Goal: Task Accomplishment & Management: Use online tool/utility

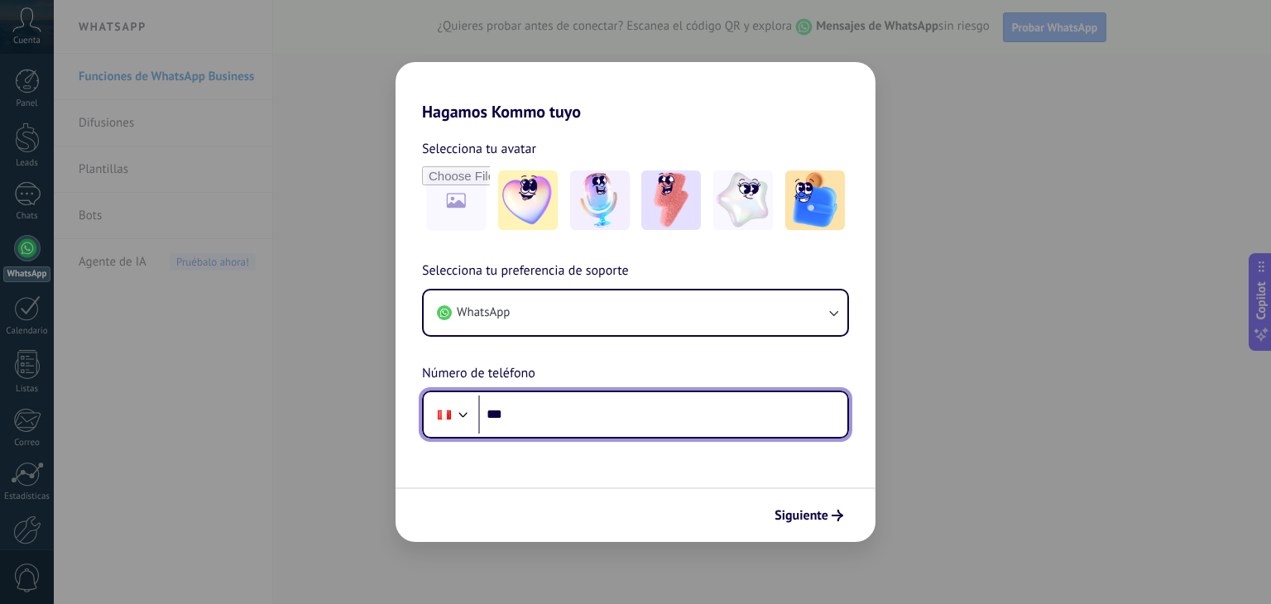
click at [541, 417] on input "***" at bounding box center [662, 414] width 369 height 38
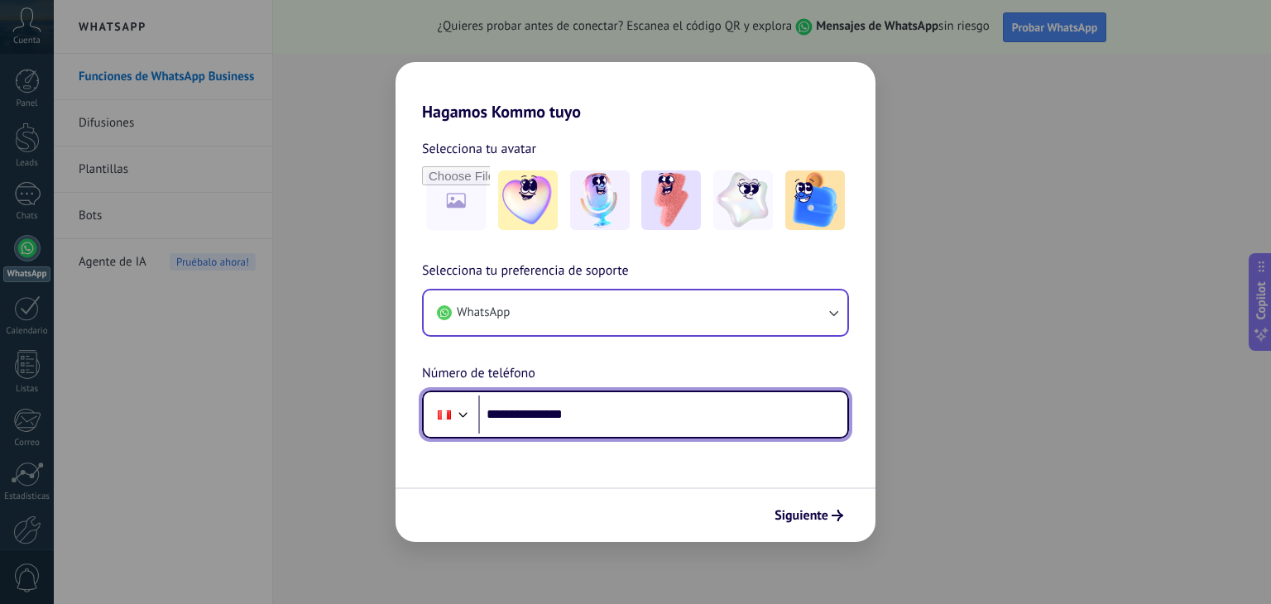
type input "**********"
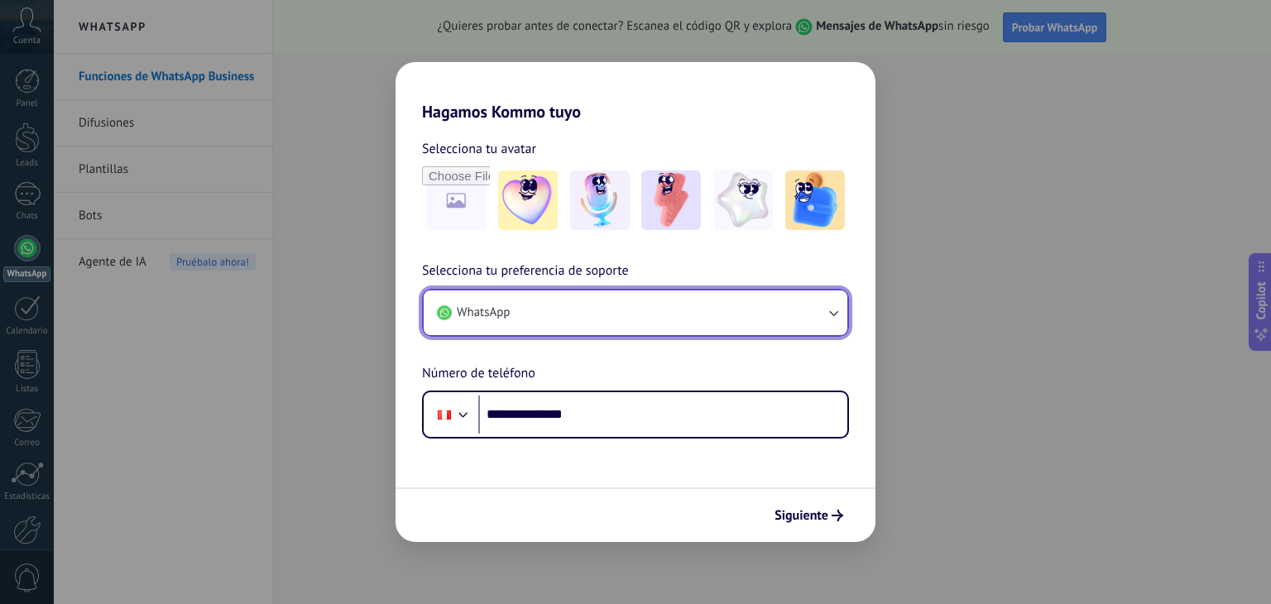
click at [826, 315] on icon "button" at bounding box center [833, 312] width 17 height 17
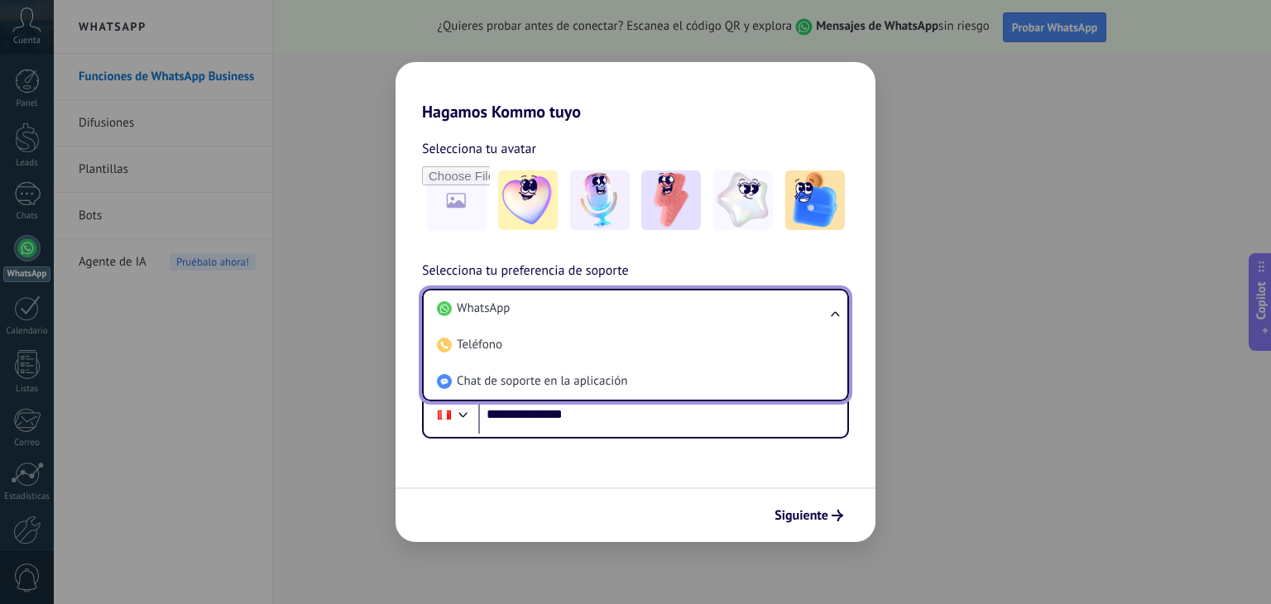
click at [825, 315] on ul "WhatsApp Teléfono Chat de soporte en la aplicación" at bounding box center [635, 345] width 427 height 113
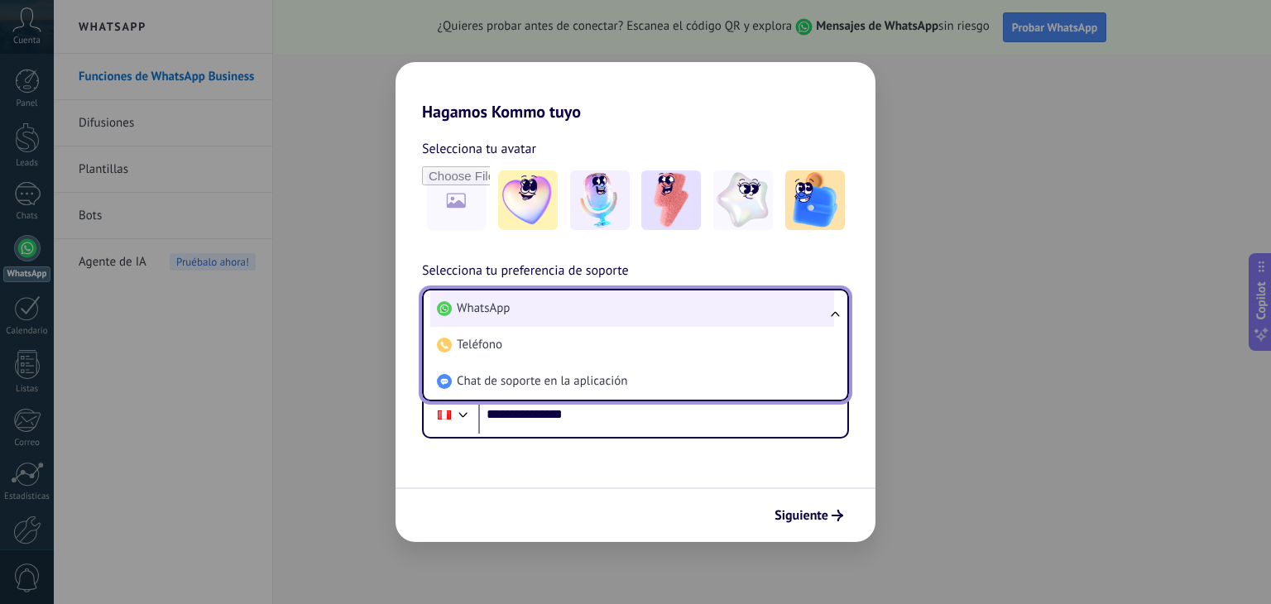
click at [604, 306] on li "WhatsApp" at bounding box center [632, 308] width 404 height 36
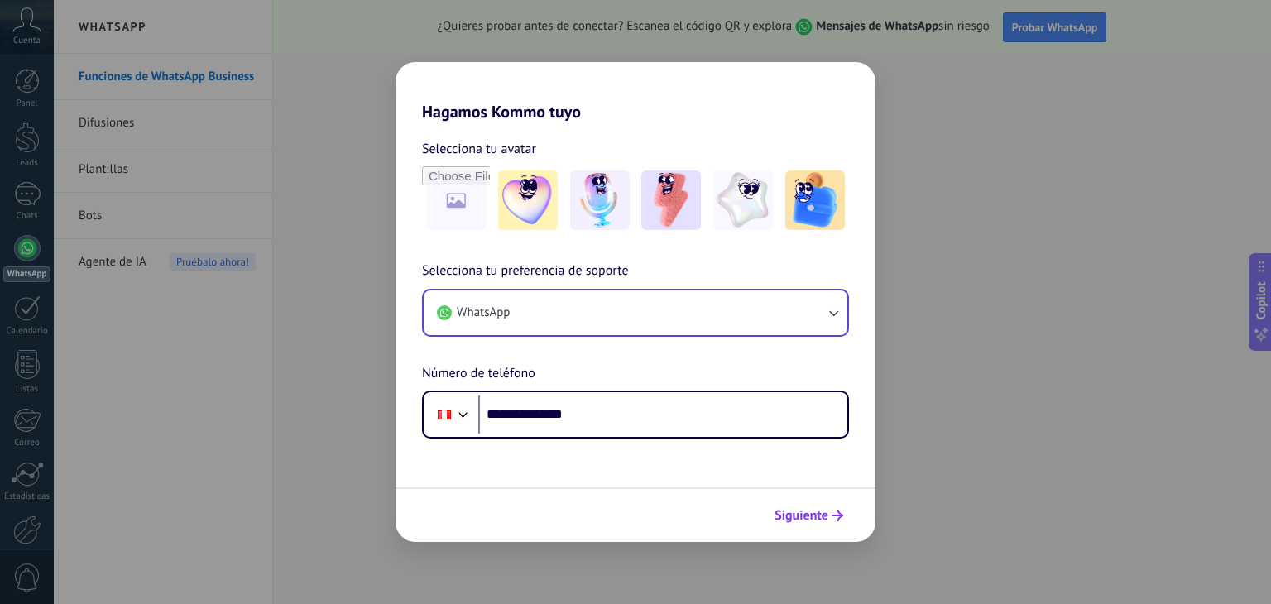
click at [827, 510] on span "Siguiente" at bounding box center [801, 516] width 54 height 12
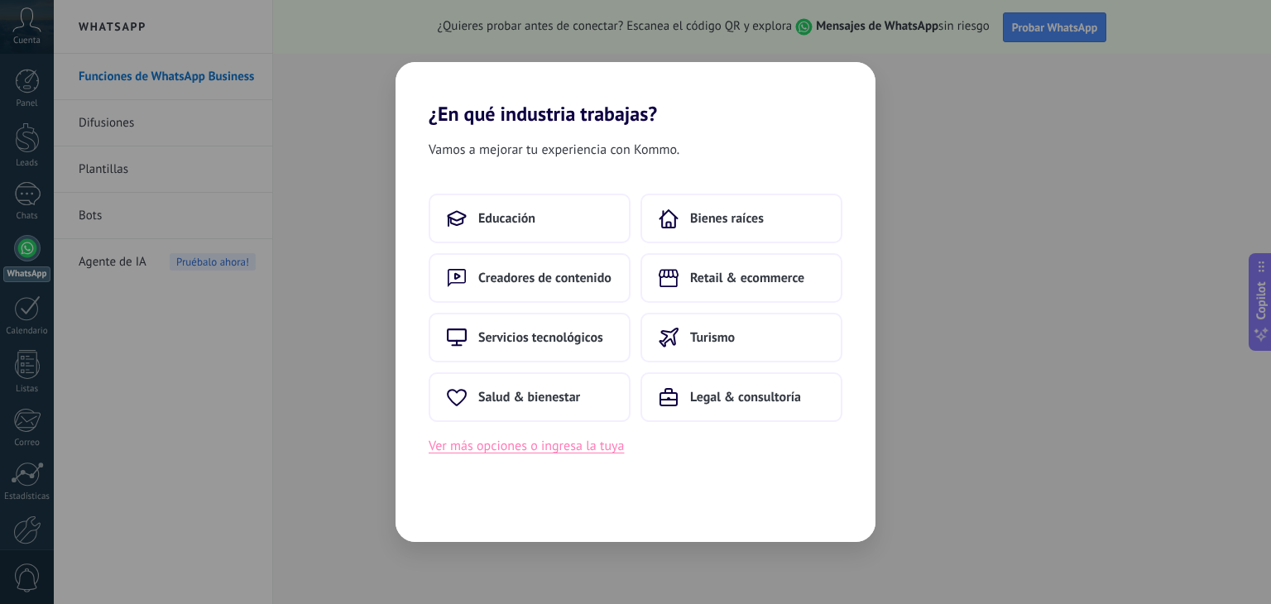
click at [596, 452] on button "Ver más opciones o ingresa la tuya" at bounding box center [526, 446] width 195 height 22
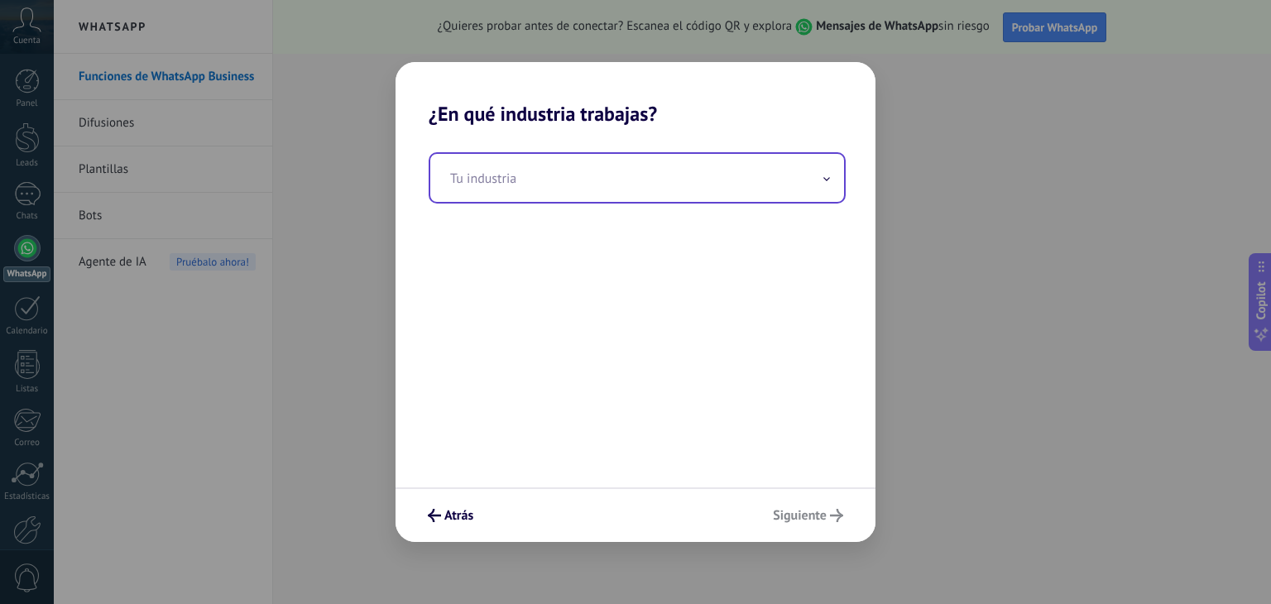
click at [663, 192] on input "text" at bounding box center [637, 178] width 414 height 48
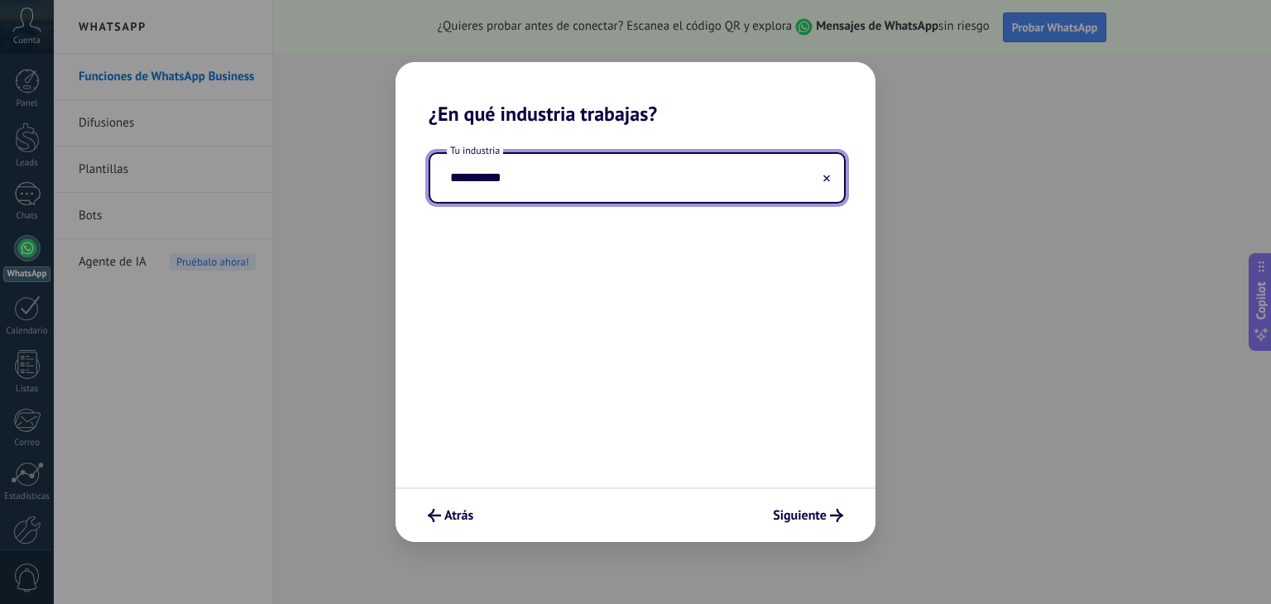
click at [644, 265] on div "**********" at bounding box center [635, 307] width 480 height 362
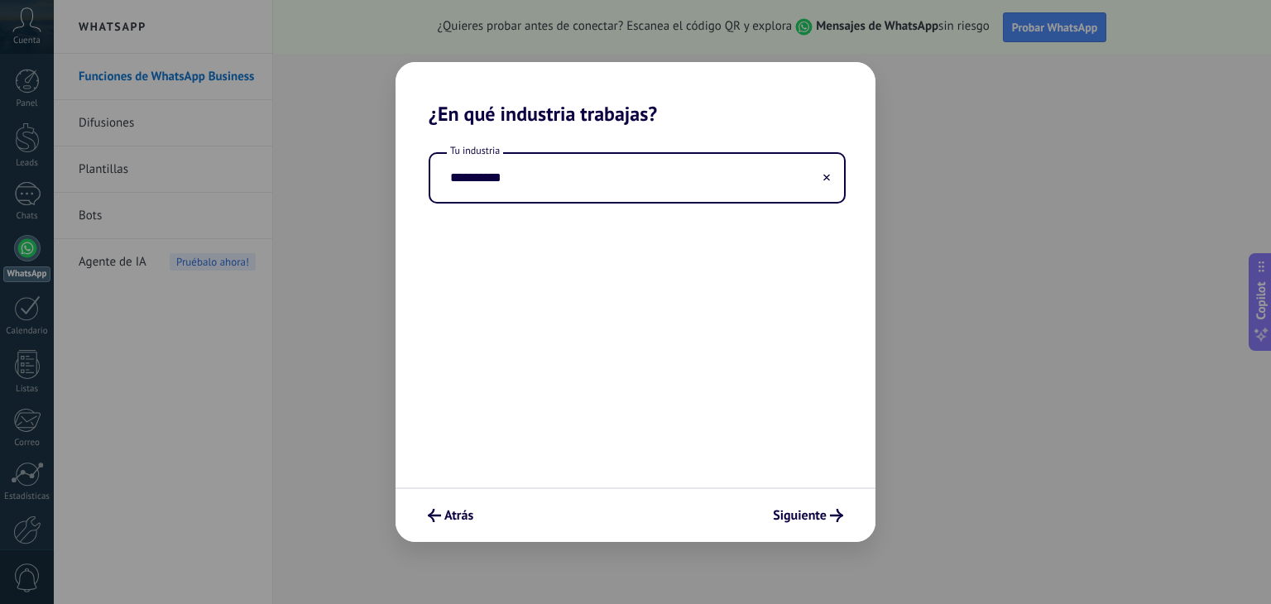
drag, startPoint x: 632, startPoint y: 190, endPoint x: 377, endPoint y: 186, distance: 254.8
click at [377, 186] on div "**********" at bounding box center [635, 302] width 1271 height 604
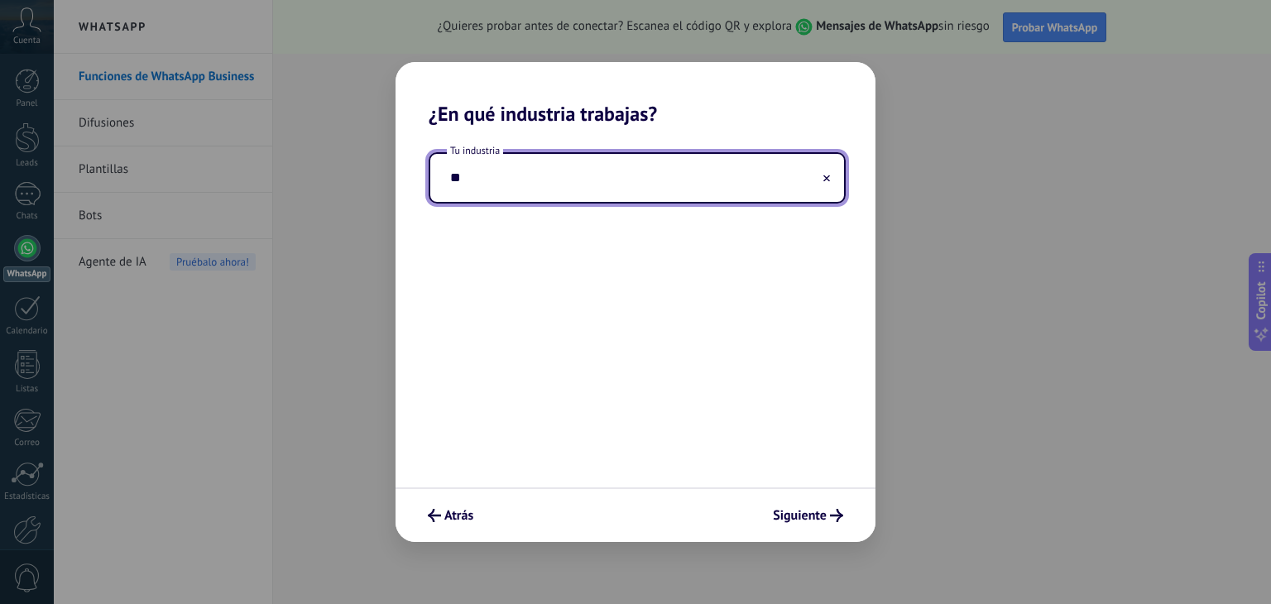
type input "*"
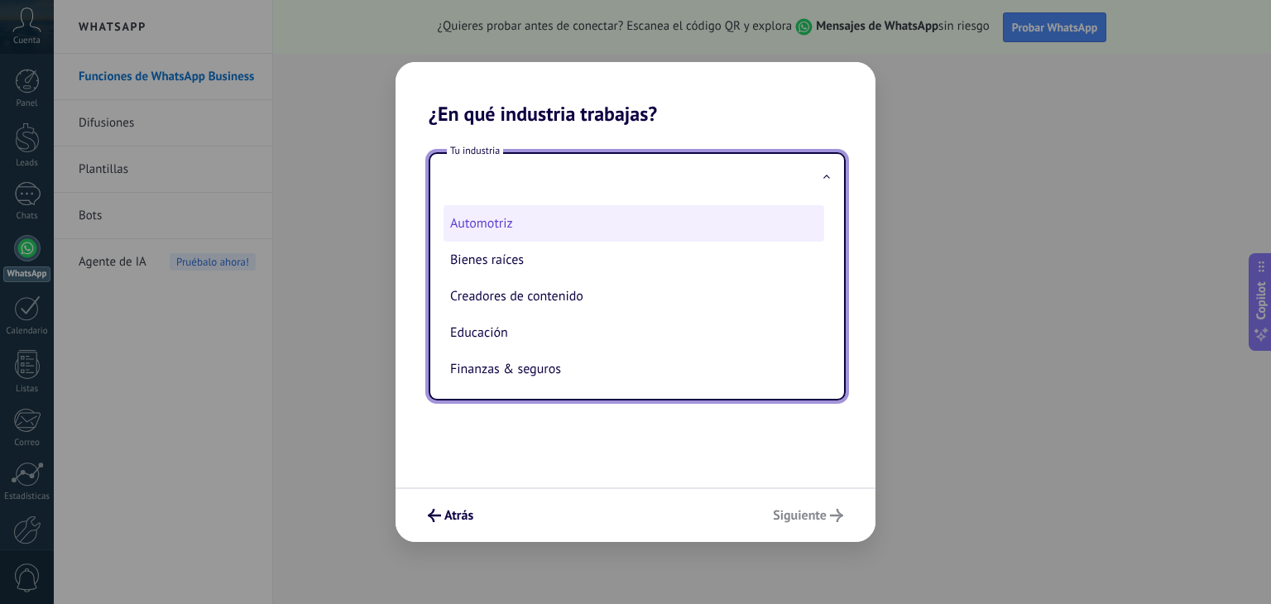
click at [497, 223] on li "Automotriz" at bounding box center [633, 223] width 381 height 36
type input "**********"
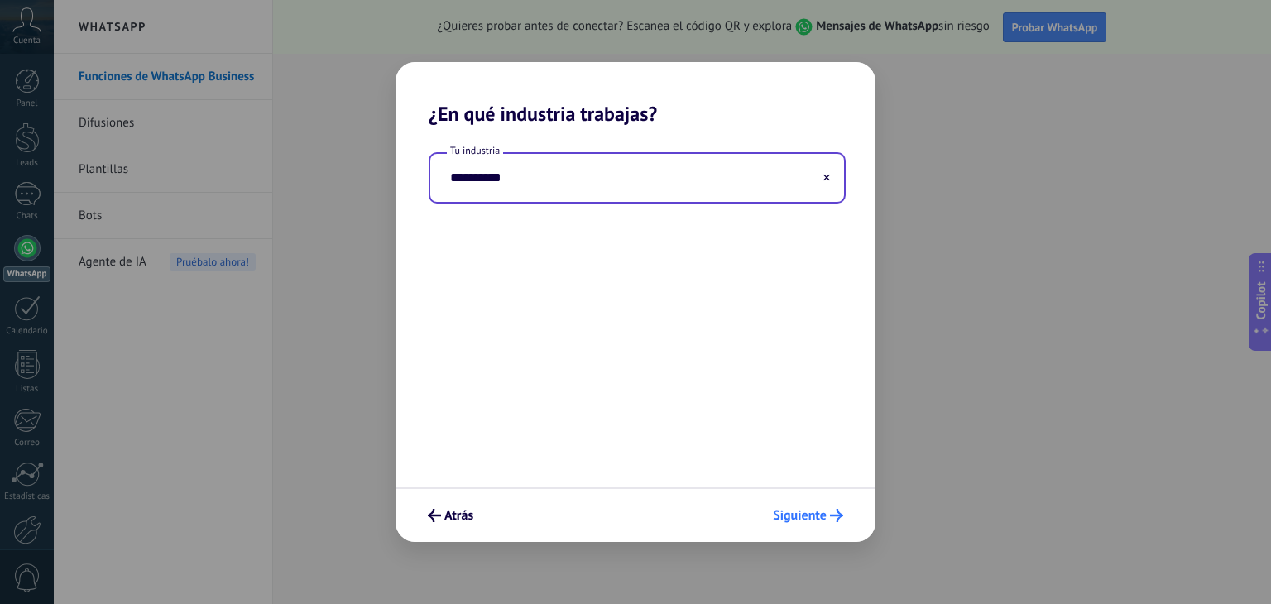
click at [817, 521] on span "Siguiente" at bounding box center [800, 516] width 54 height 12
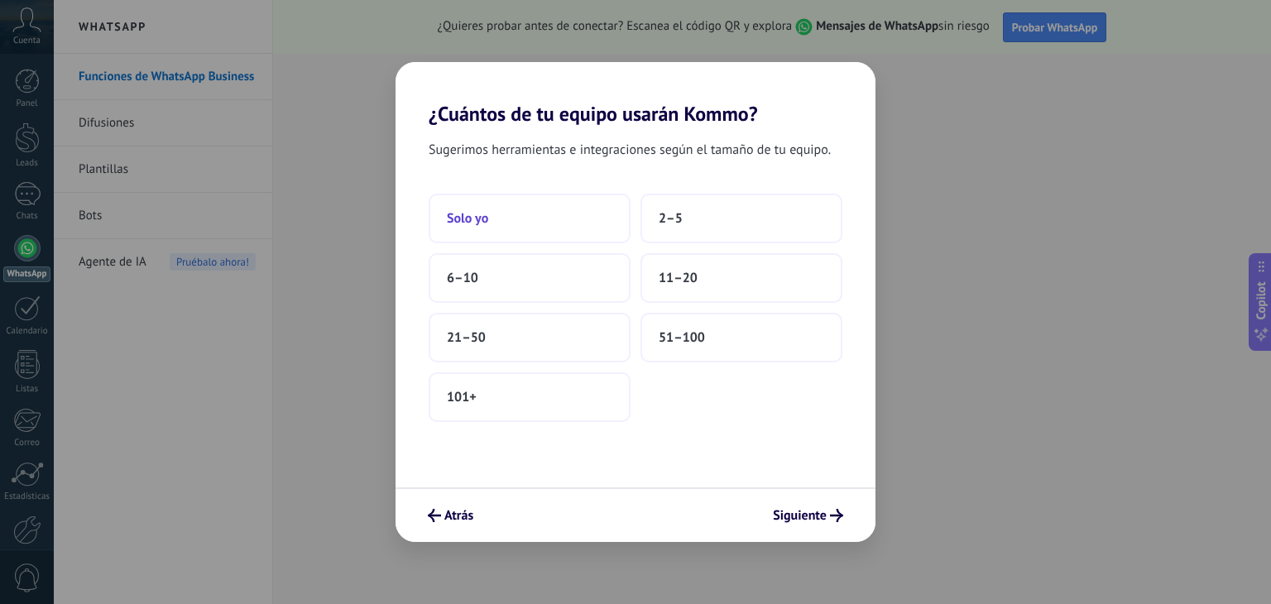
click at [516, 226] on button "Solo yo" at bounding box center [530, 219] width 202 height 50
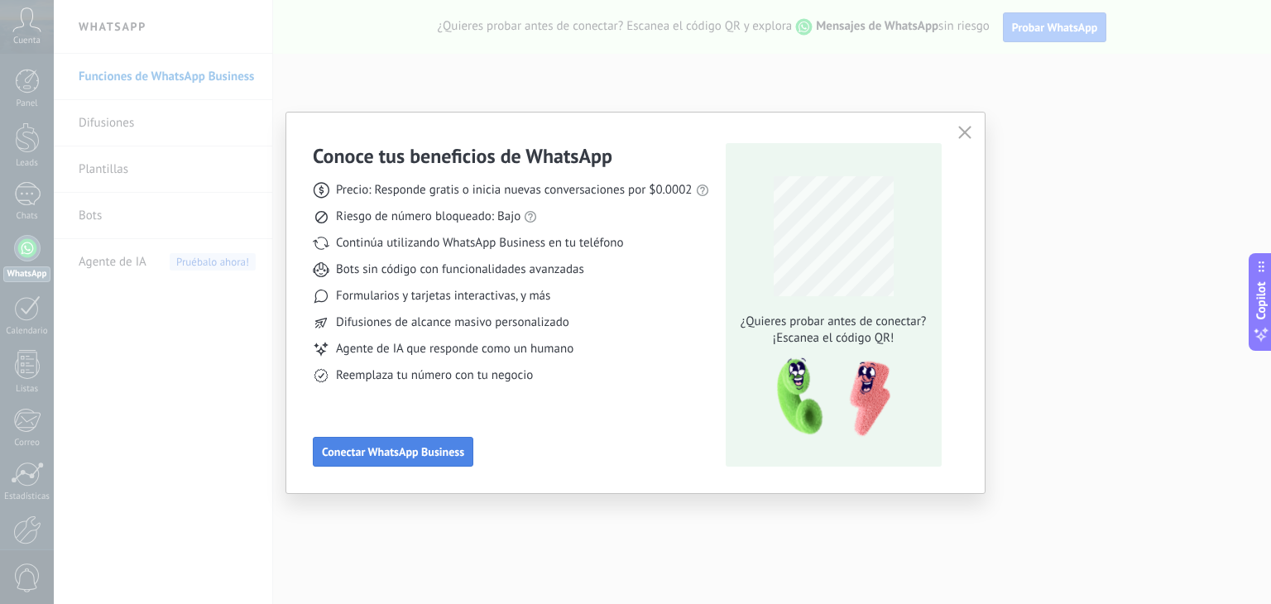
click at [453, 448] on span "Conectar WhatsApp Business" at bounding box center [393, 452] width 142 height 12
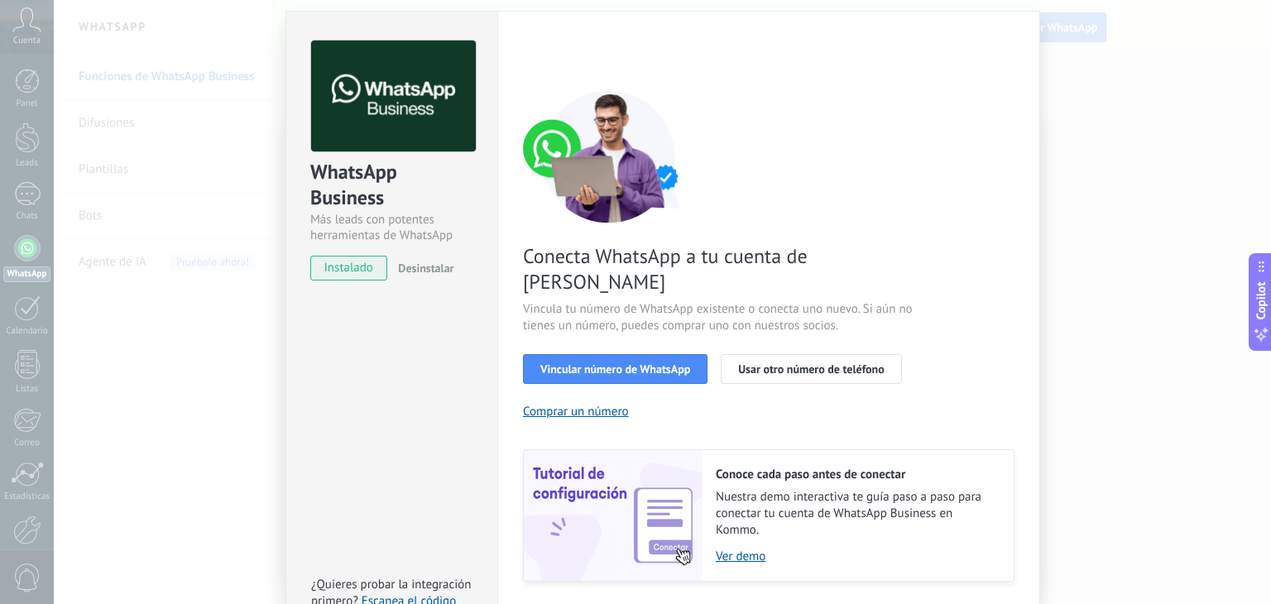
scroll to position [71, 0]
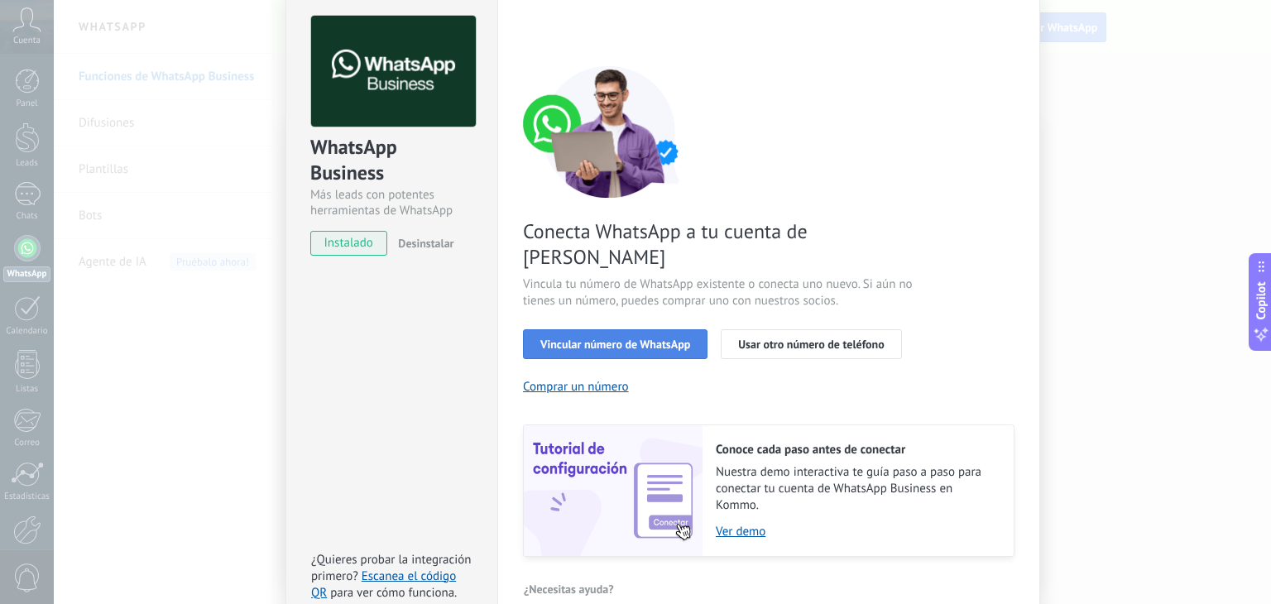
click at [635, 338] on span "Vincular número de WhatsApp" at bounding box center [615, 344] width 150 height 12
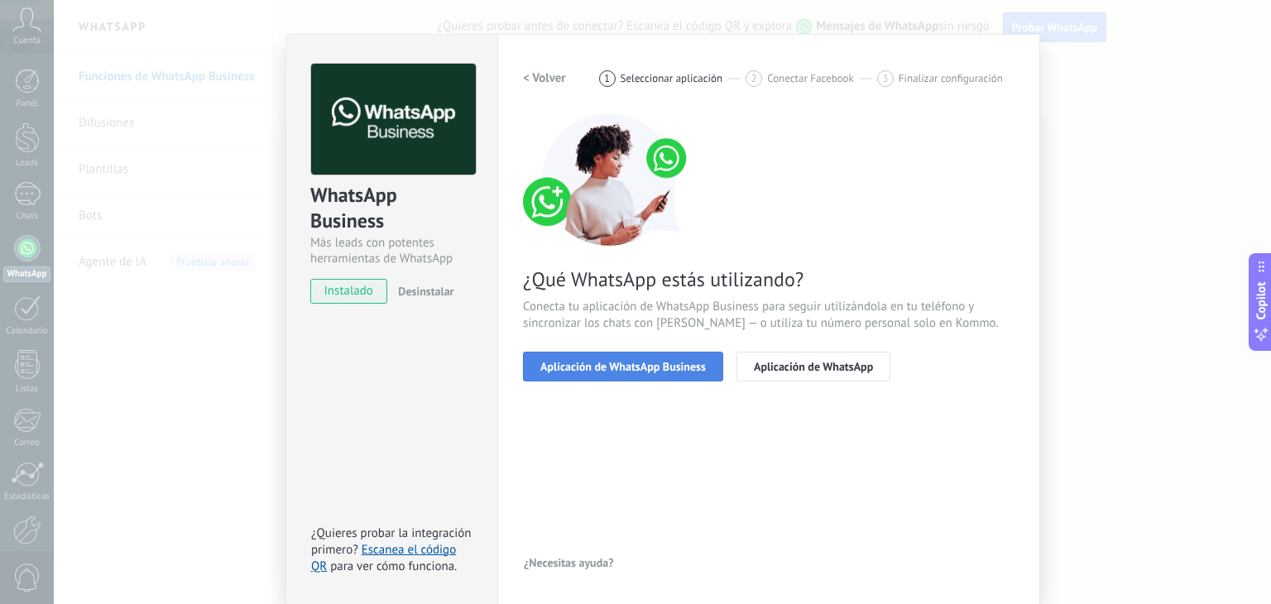
click at [619, 365] on span "Aplicación de WhatsApp Business" at bounding box center [622, 367] width 165 height 12
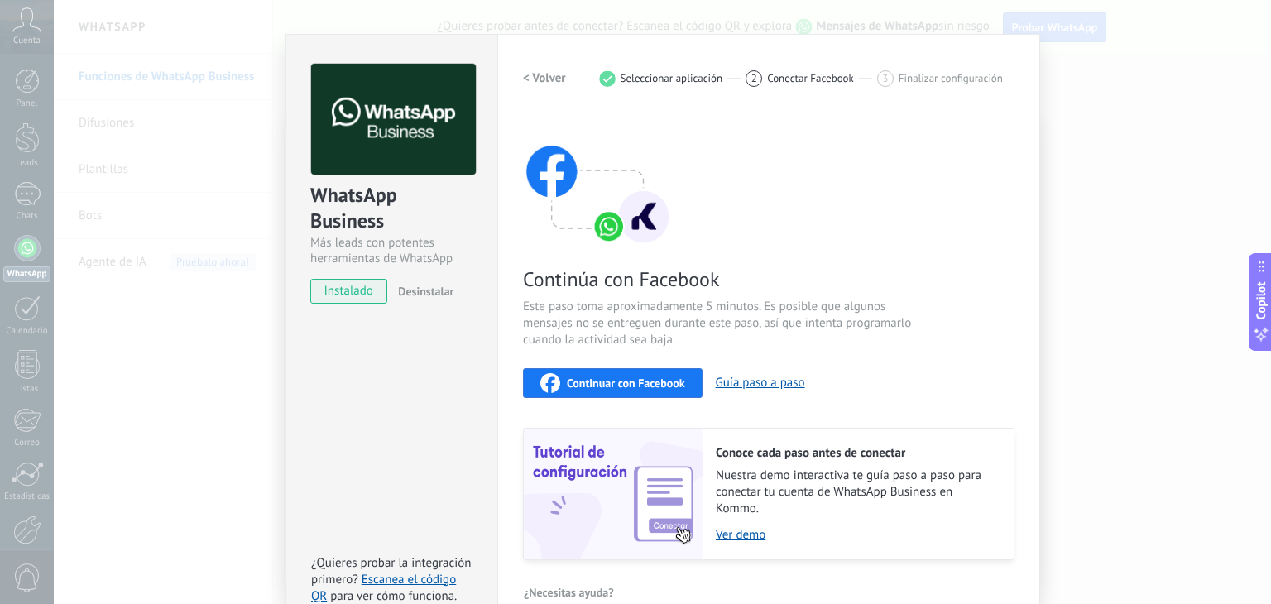
click at [588, 373] on div "Continuar con Facebook" at bounding box center [612, 383] width 145 height 20
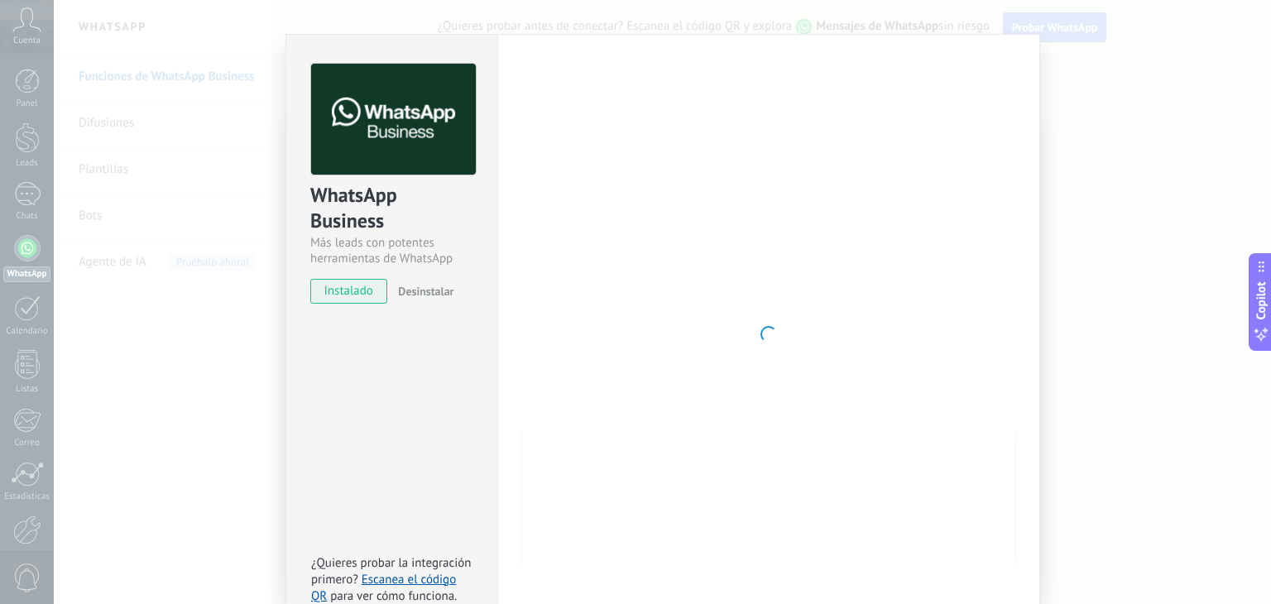
click at [631, 189] on div at bounding box center [768, 334] width 491 height 541
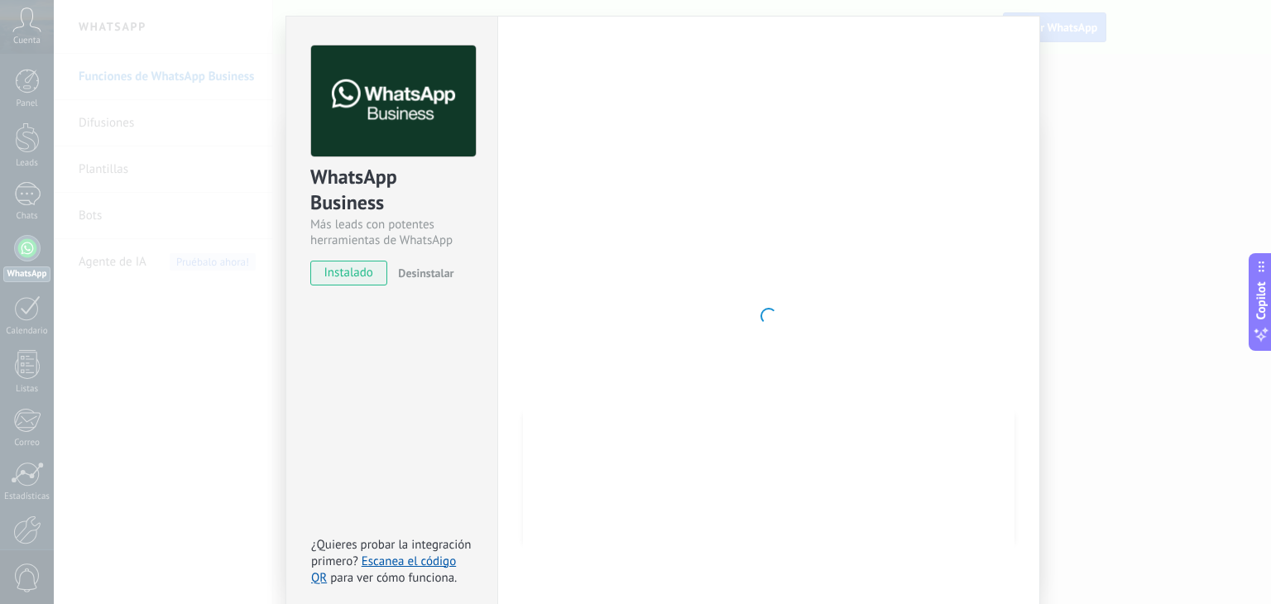
scroll to position [52, 0]
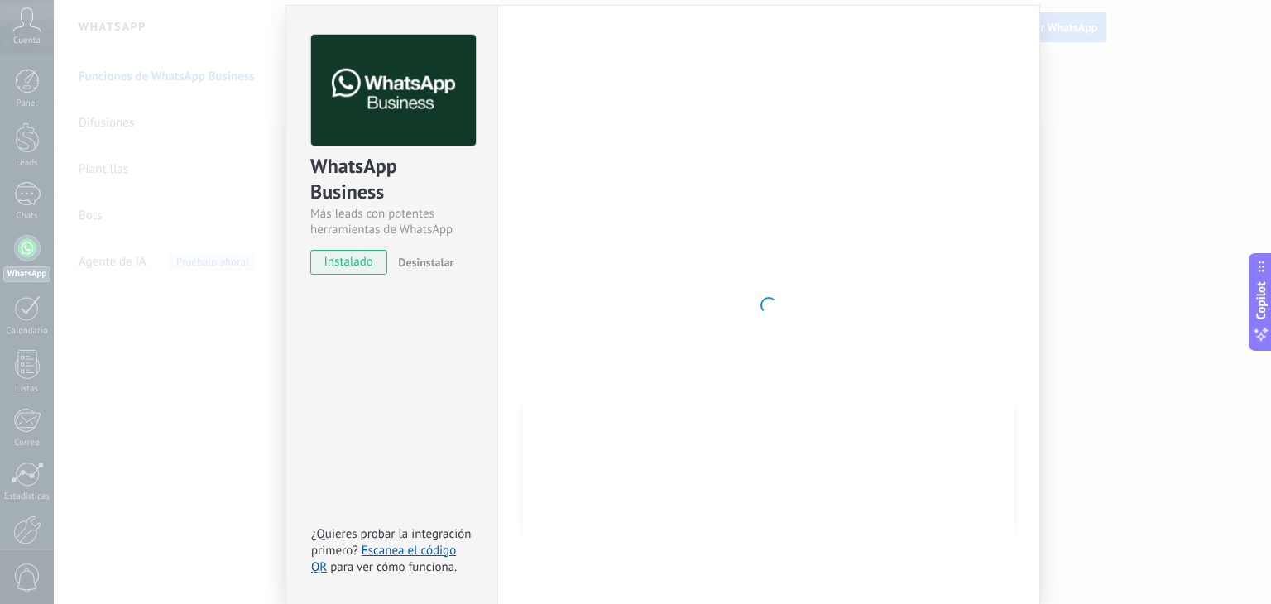
click at [357, 261] on span "instalado" at bounding box center [348, 262] width 75 height 25
drag, startPoint x: 615, startPoint y: 232, endPoint x: 685, endPoint y: 258, distance: 75.1
click at [615, 232] on div at bounding box center [768, 305] width 491 height 541
drag, startPoint x: 724, startPoint y: 295, endPoint x: 724, endPoint y: 283, distance: 11.6
click at [724, 295] on div at bounding box center [768, 305] width 491 height 541
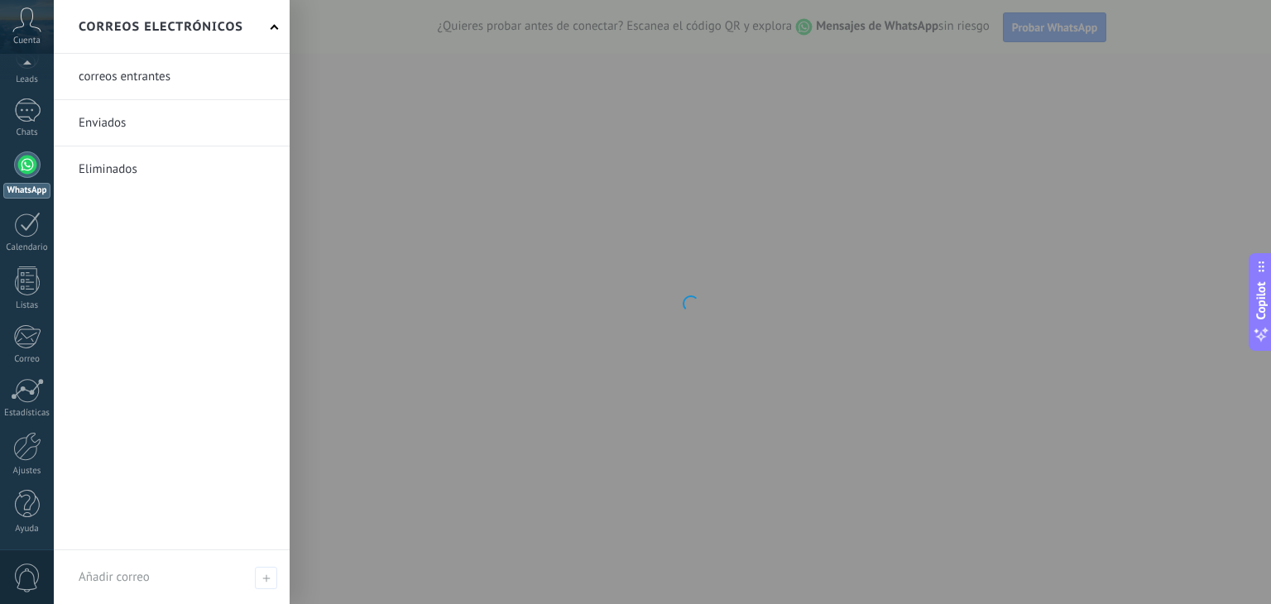
scroll to position [83, 0]
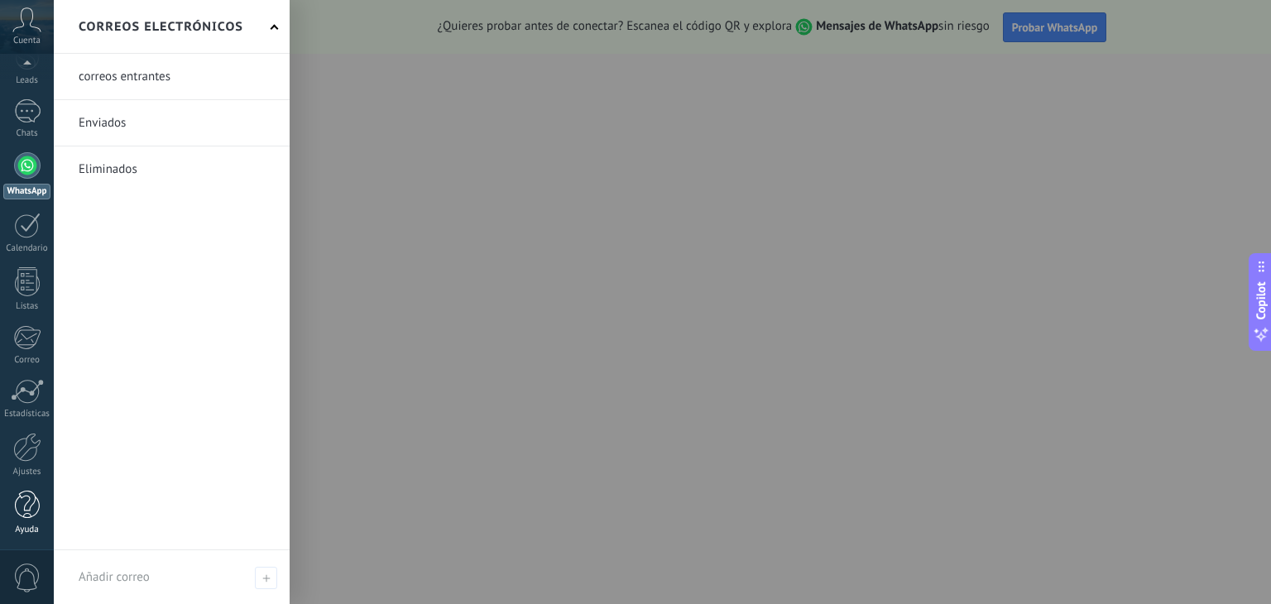
click at [29, 517] on div at bounding box center [27, 505] width 25 height 29
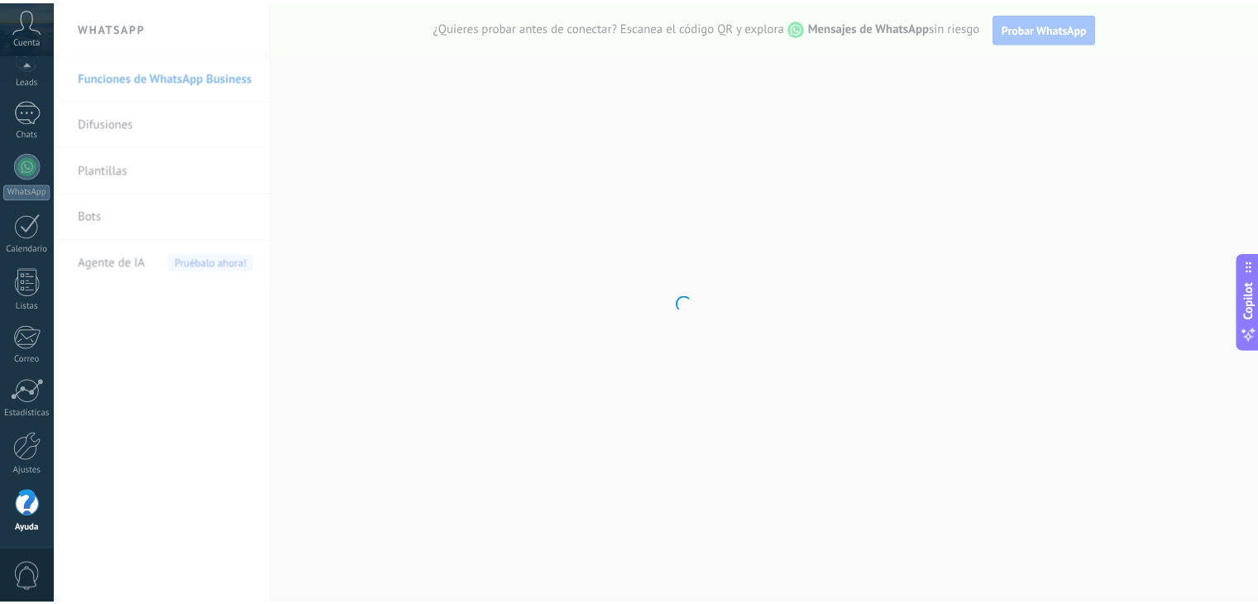
scroll to position [84, 0]
click at [34, 472] on div "Ajustes" at bounding box center [27, 471] width 48 height 11
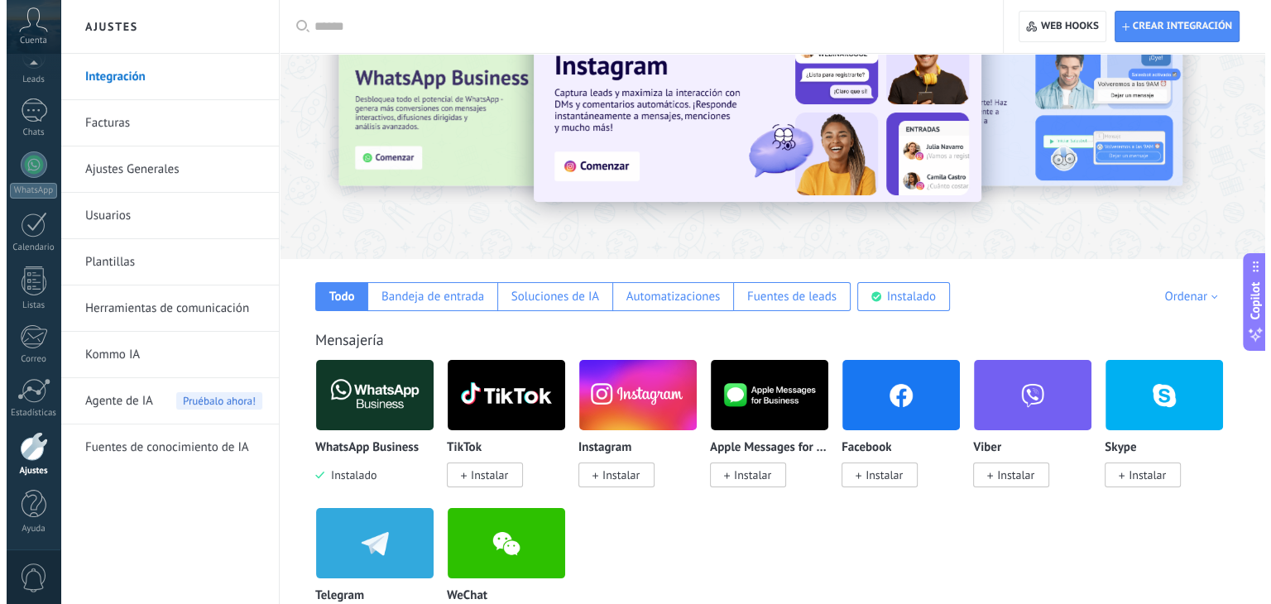
scroll to position [165, 0]
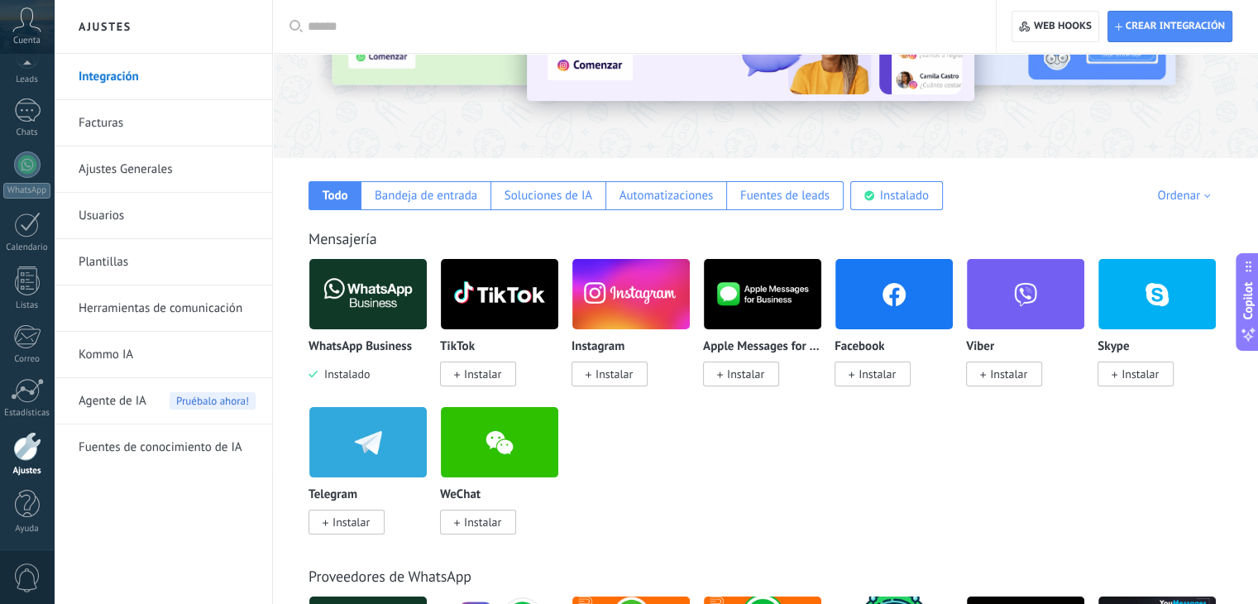
click at [345, 290] on img at bounding box center [367, 294] width 117 height 80
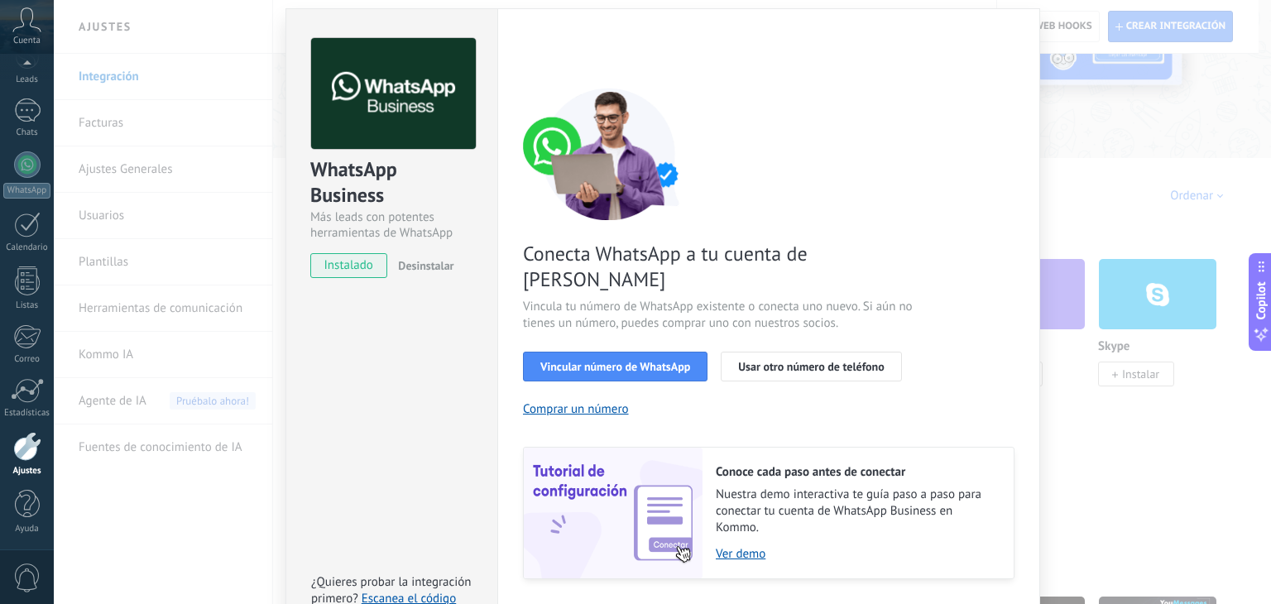
scroll to position [71, 0]
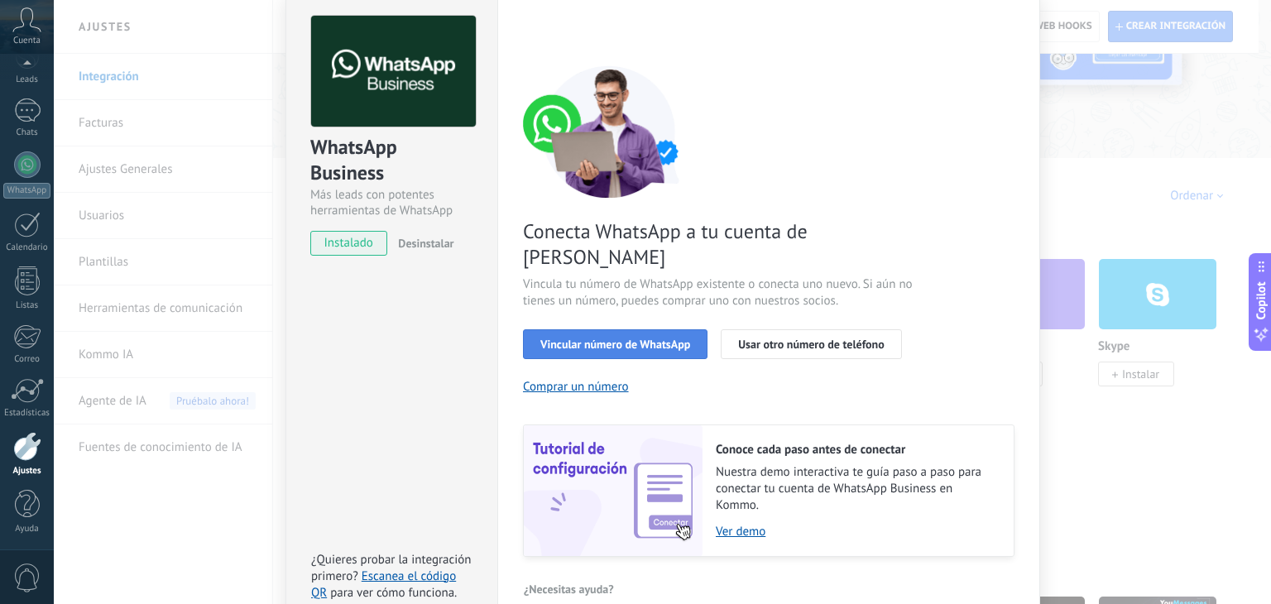
click at [589, 329] on button "Vincular número de WhatsApp" at bounding box center [615, 344] width 184 height 30
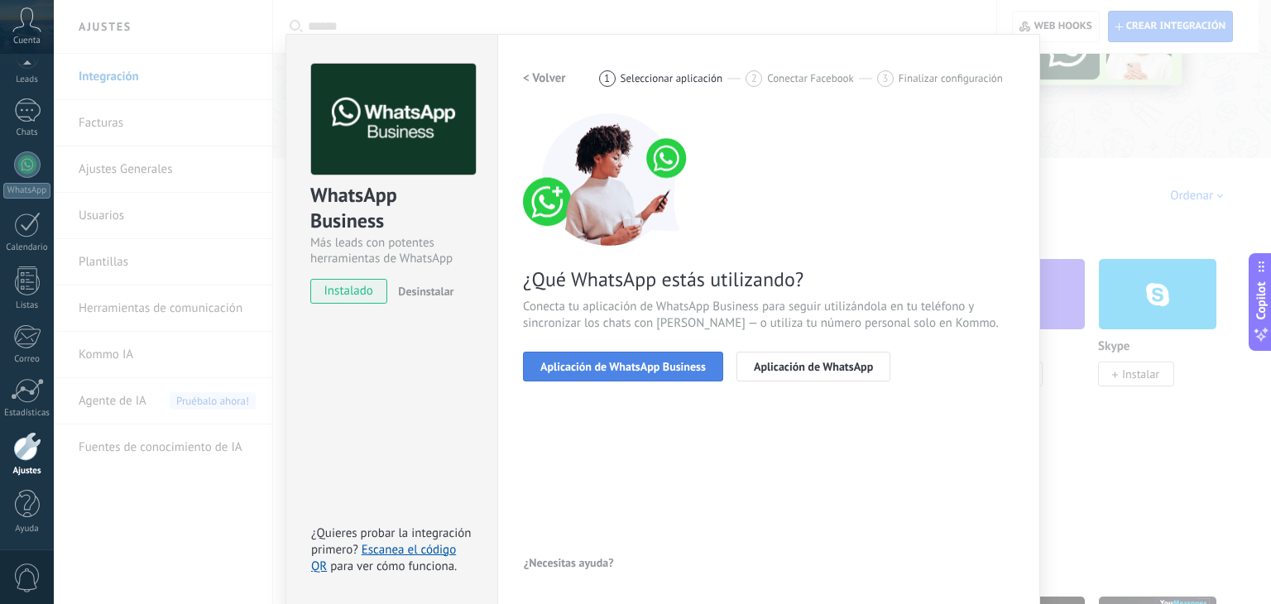
click at [572, 367] on span "Aplicación de WhatsApp Business" at bounding box center [622, 367] width 165 height 12
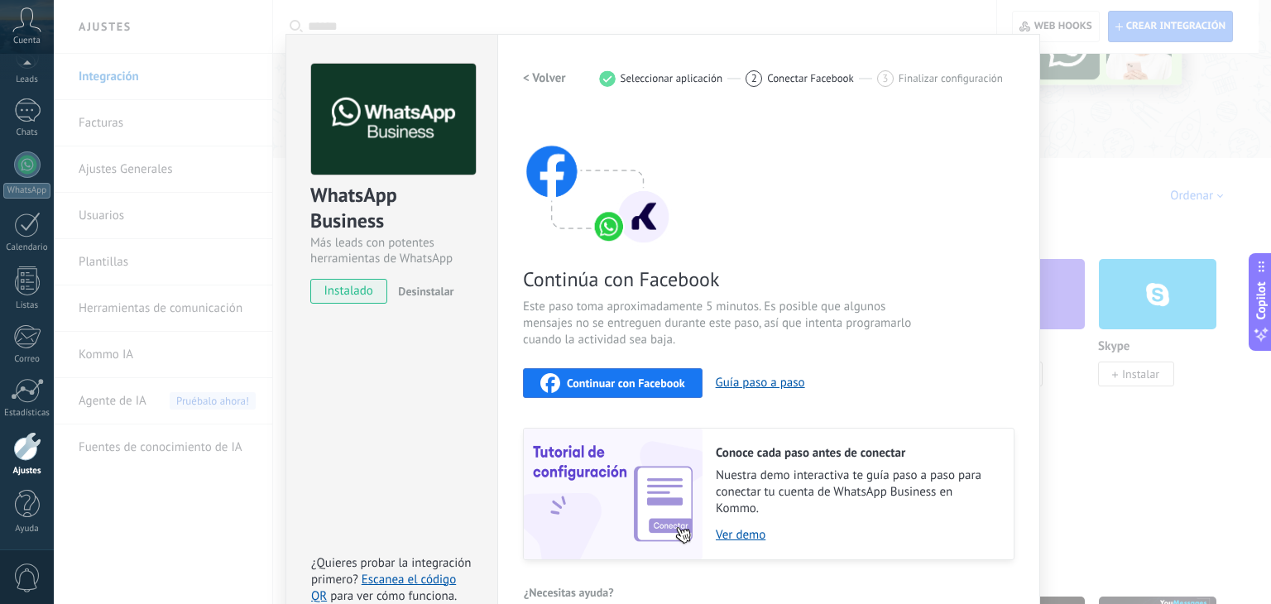
click at [595, 377] on span "Continuar con Facebook" at bounding box center [626, 383] width 118 height 12
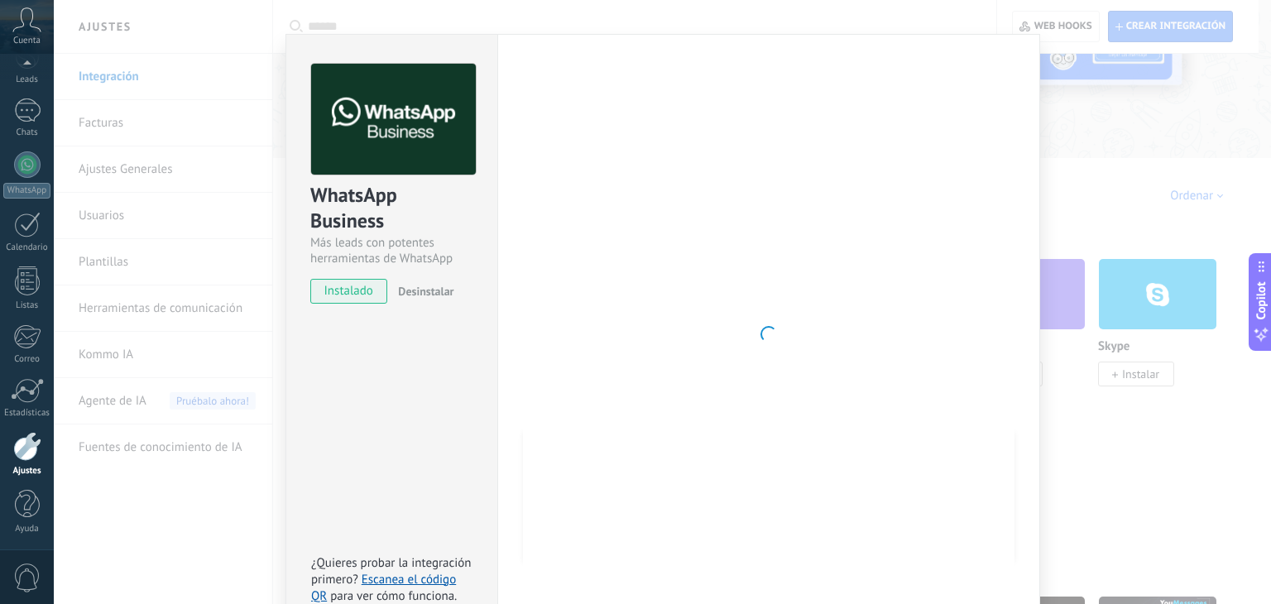
click at [689, 309] on div at bounding box center [768, 334] width 491 height 541
click at [643, 277] on div at bounding box center [768, 334] width 491 height 541
click at [731, 294] on div at bounding box center [768, 334] width 491 height 541
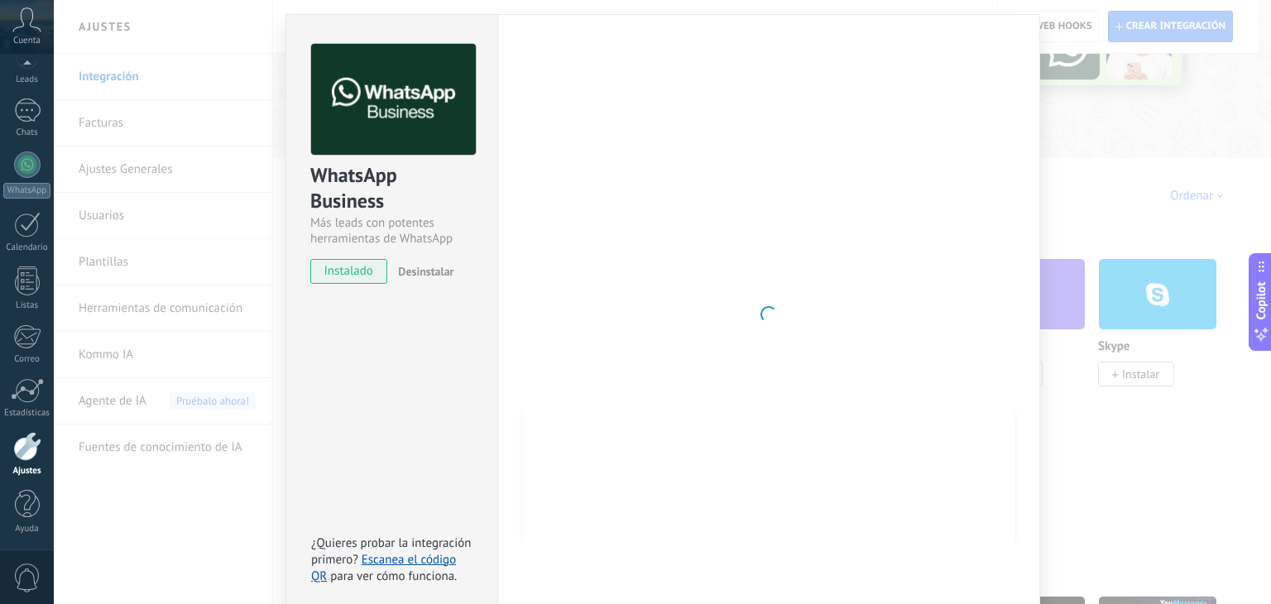
scroll to position [52, 0]
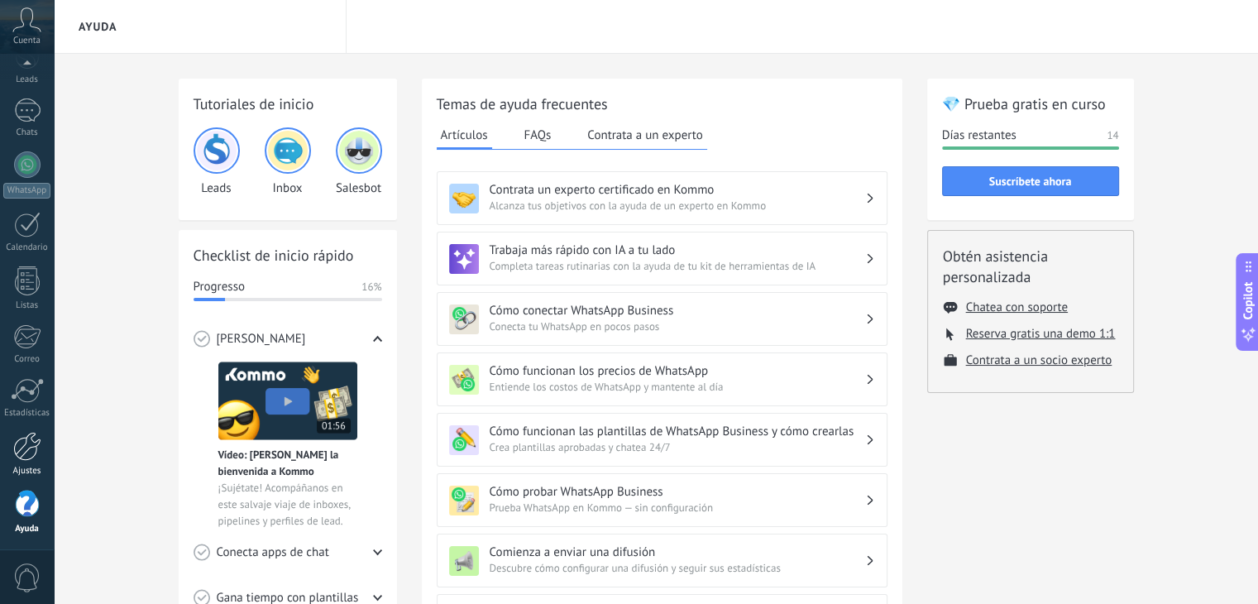
click at [29, 467] on div "Ajustes" at bounding box center [27, 471] width 48 height 11
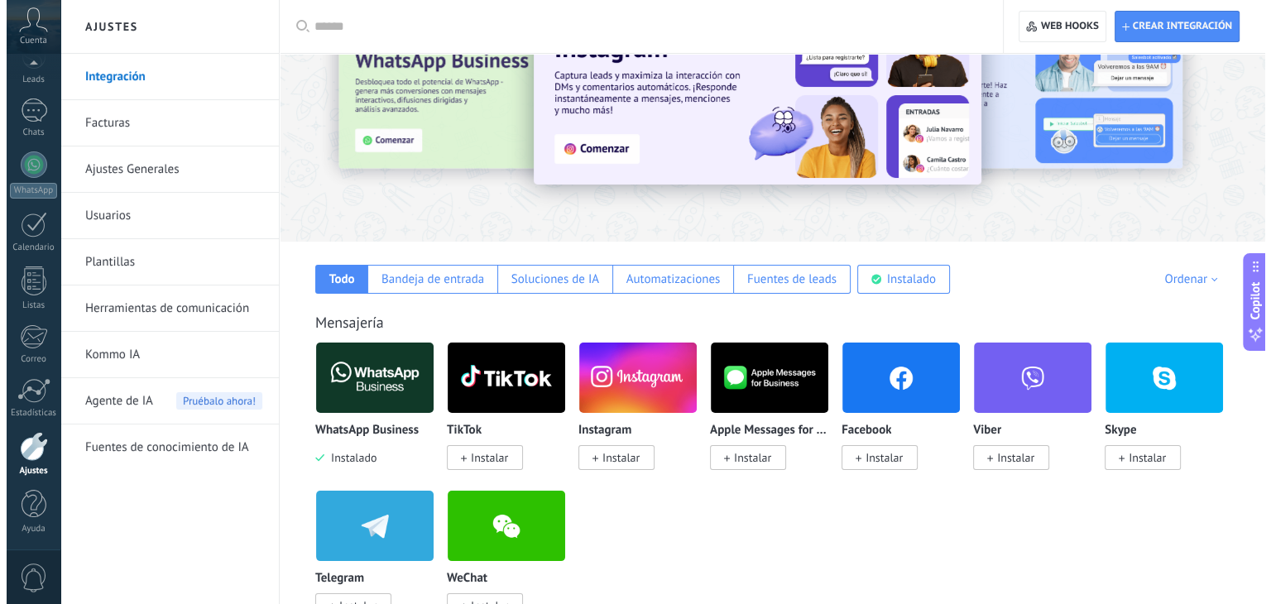
scroll to position [331, 0]
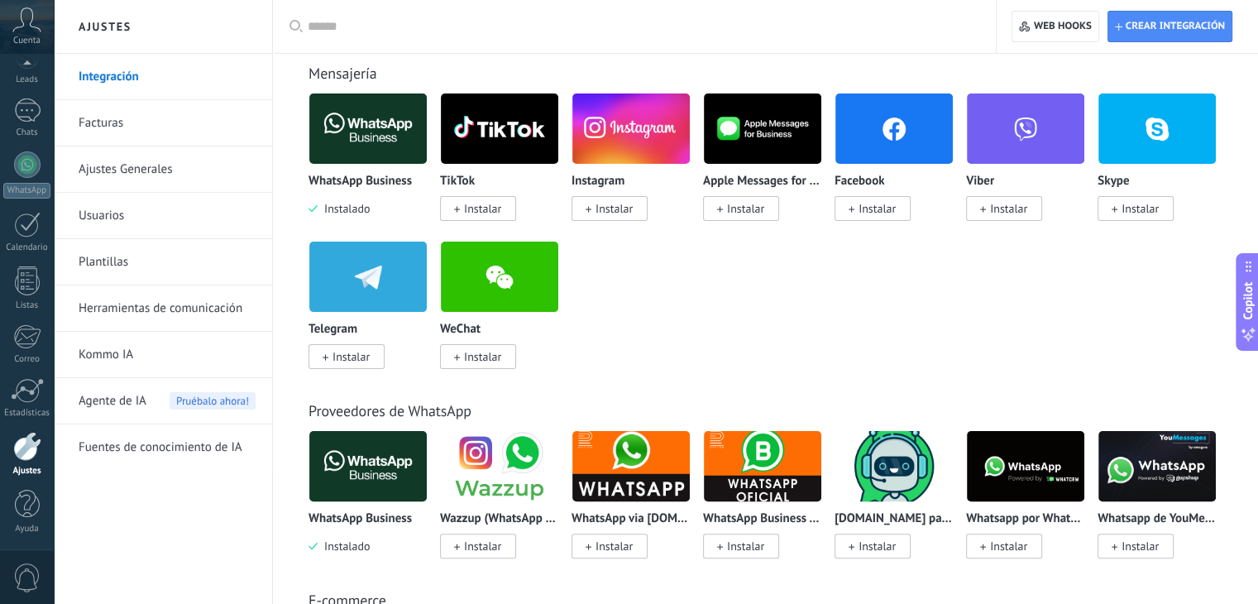
click at [395, 120] on img at bounding box center [367, 129] width 117 height 80
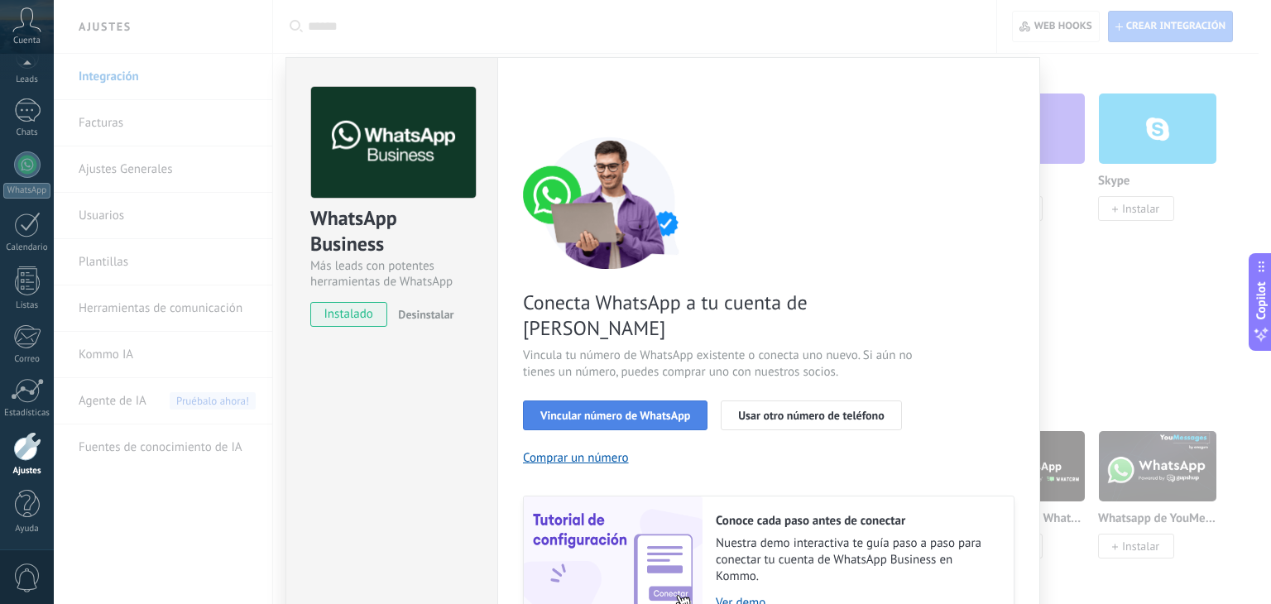
click at [642, 409] on span "Vincular número de WhatsApp" at bounding box center [615, 415] width 150 height 12
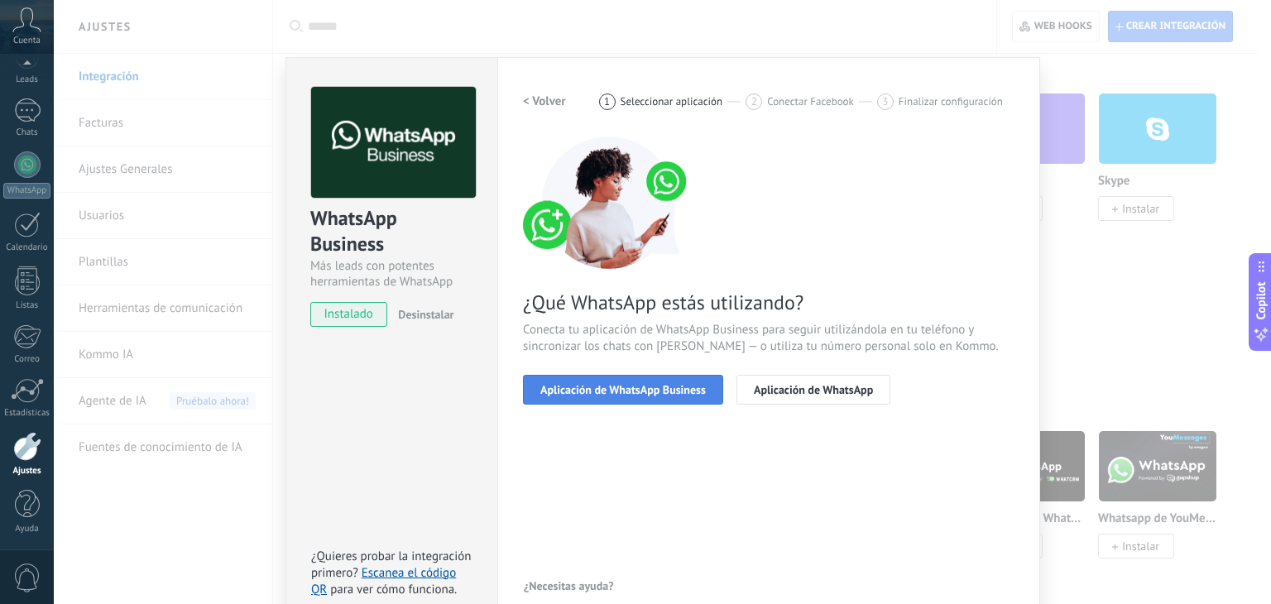
click at [647, 385] on span "Aplicación de WhatsApp Business" at bounding box center [622, 390] width 165 height 12
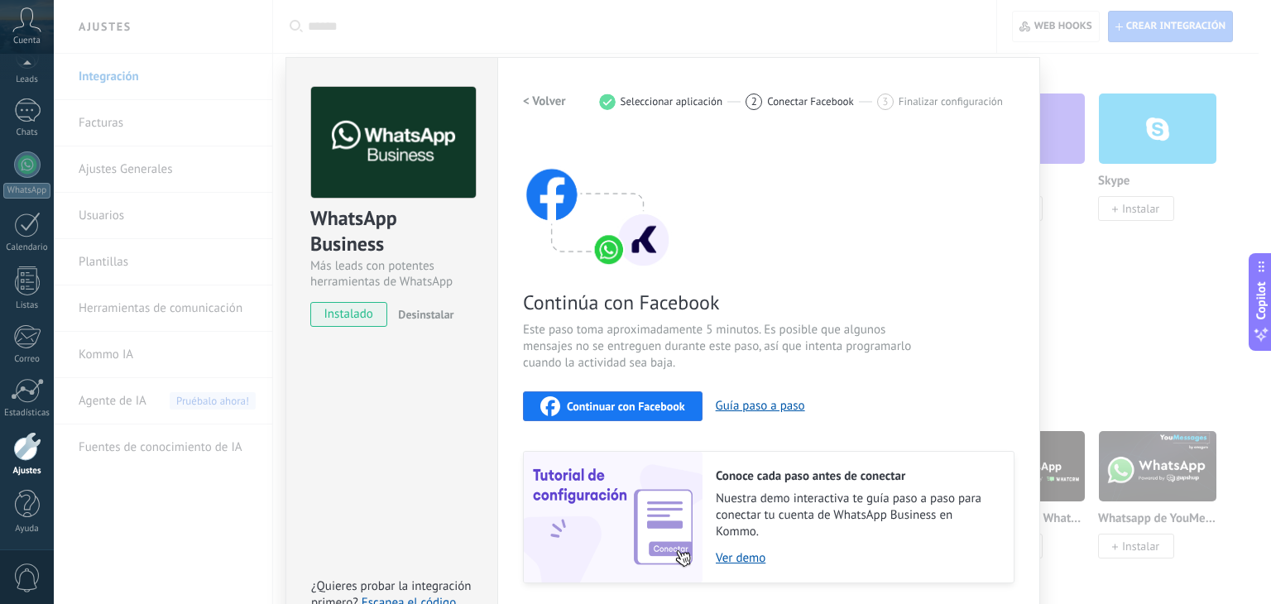
click at [626, 410] on span "Continuar con Facebook" at bounding box center [626, 406] width 118 height 12
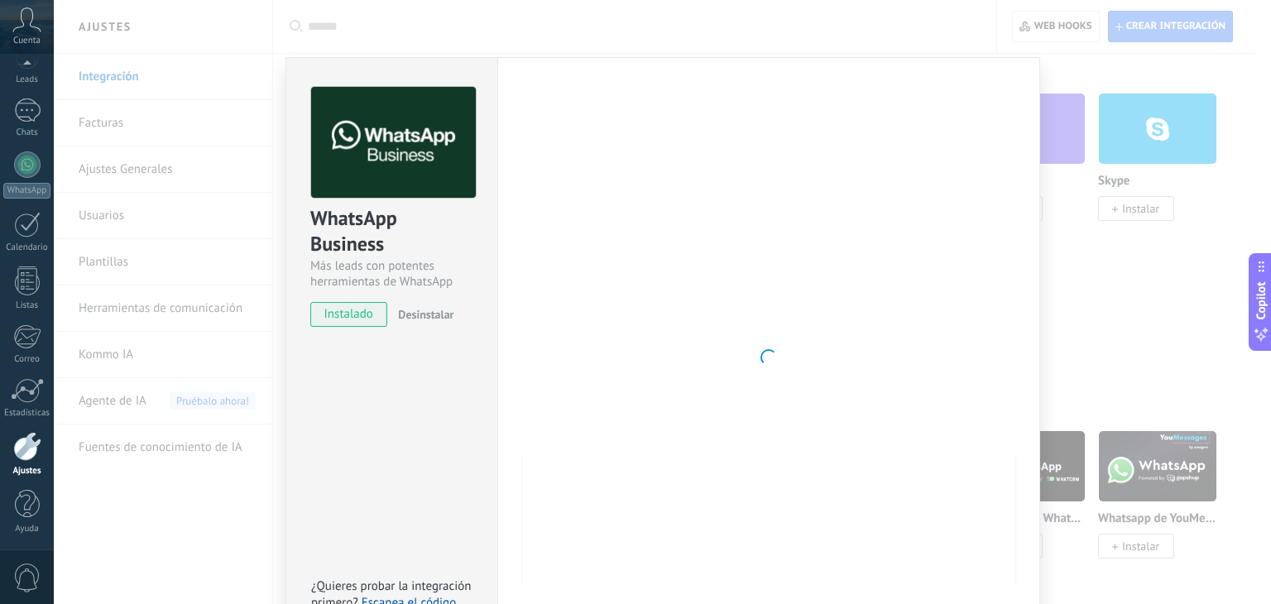
click at [1056, 249] on div "WhatsApp Business Más leads con potentes herramientas de WhatsApp instalado Des…" at bounding box center [662, 302] width 1217 height 604
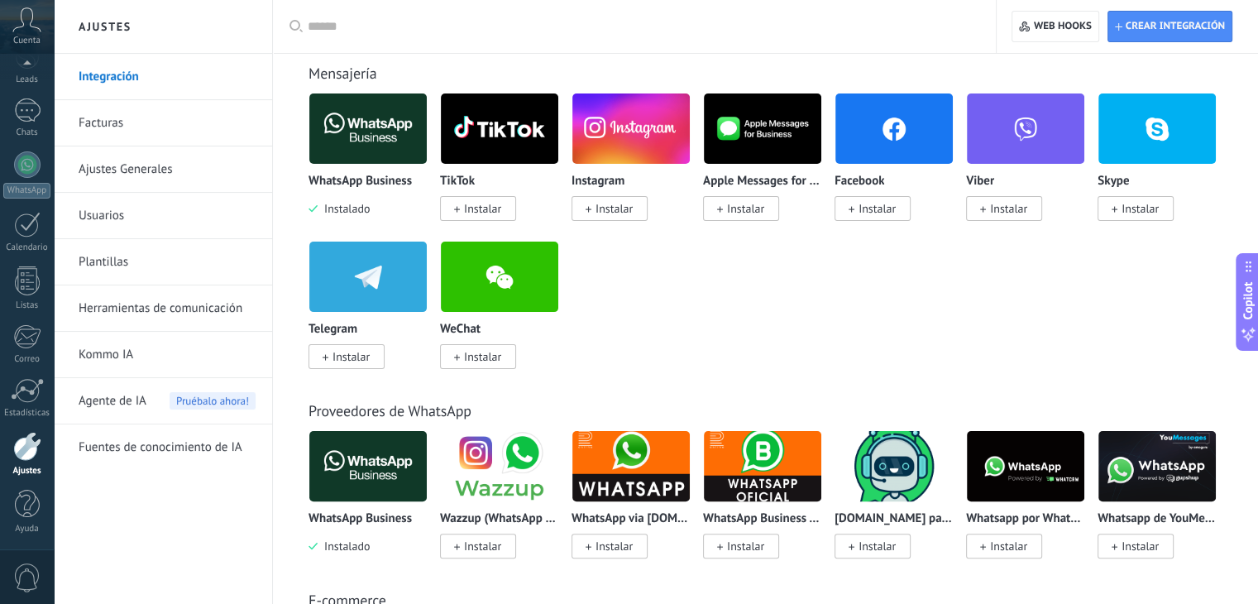
click at [841, 593] on div "E-commerce" at bounding box center [766, 600] width 914 height 19
click at [373, 127] on img at bounding box center [367, 129] width 117 height 80
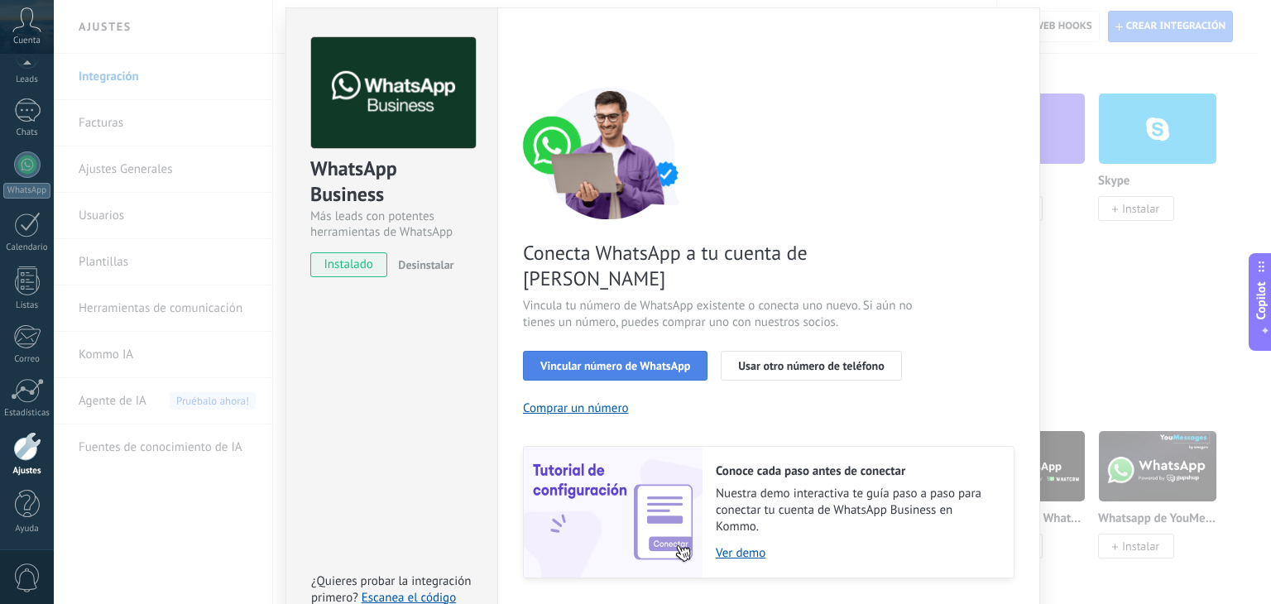
scroll to position [71, 0]
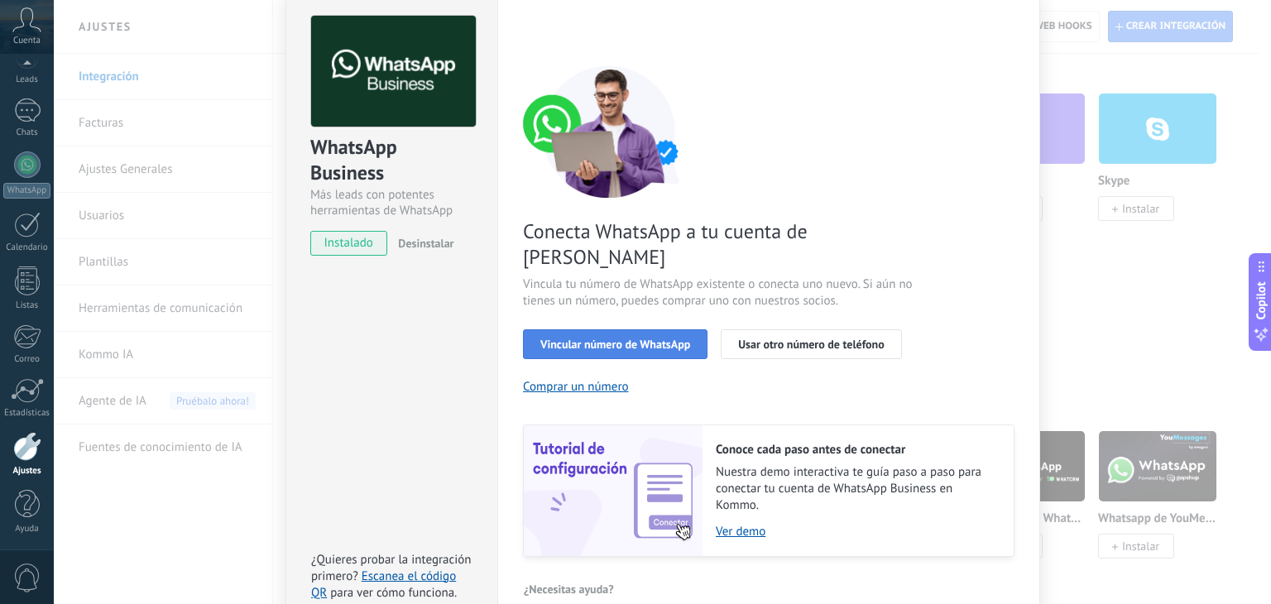
click at [649, 338] on span "Vincular número de WhatsApp" at bounding box center [615, 344] width 150 height 12
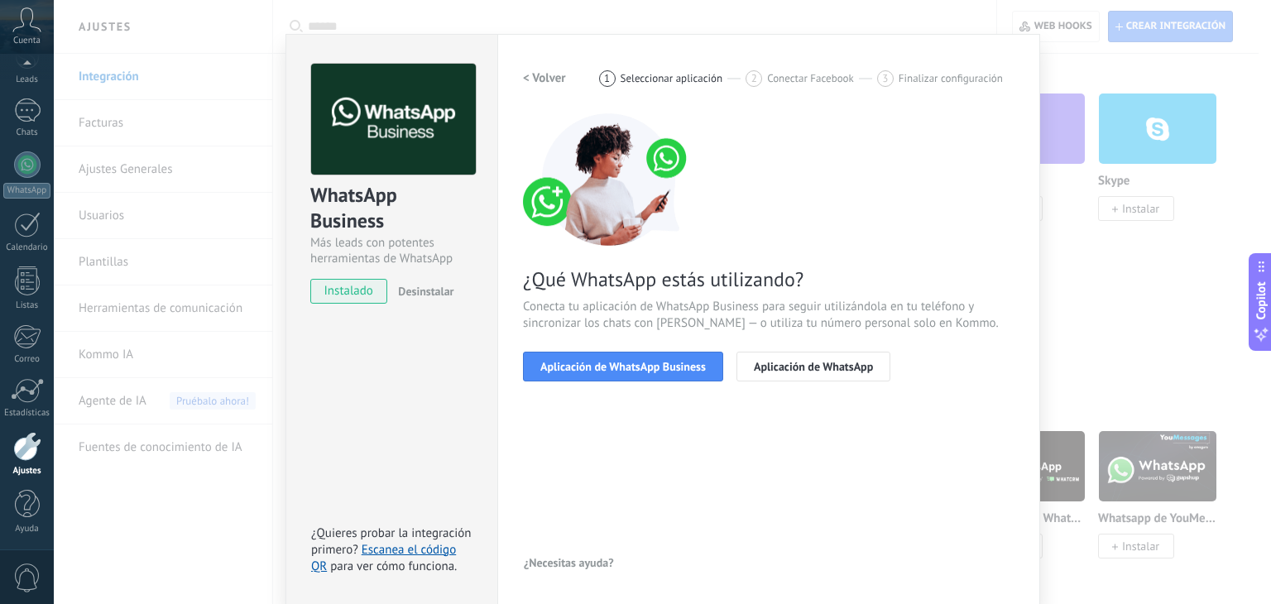
click at [534, 83] on h2 "< Volver" at bounding box center [544, 78] width 43 height 16
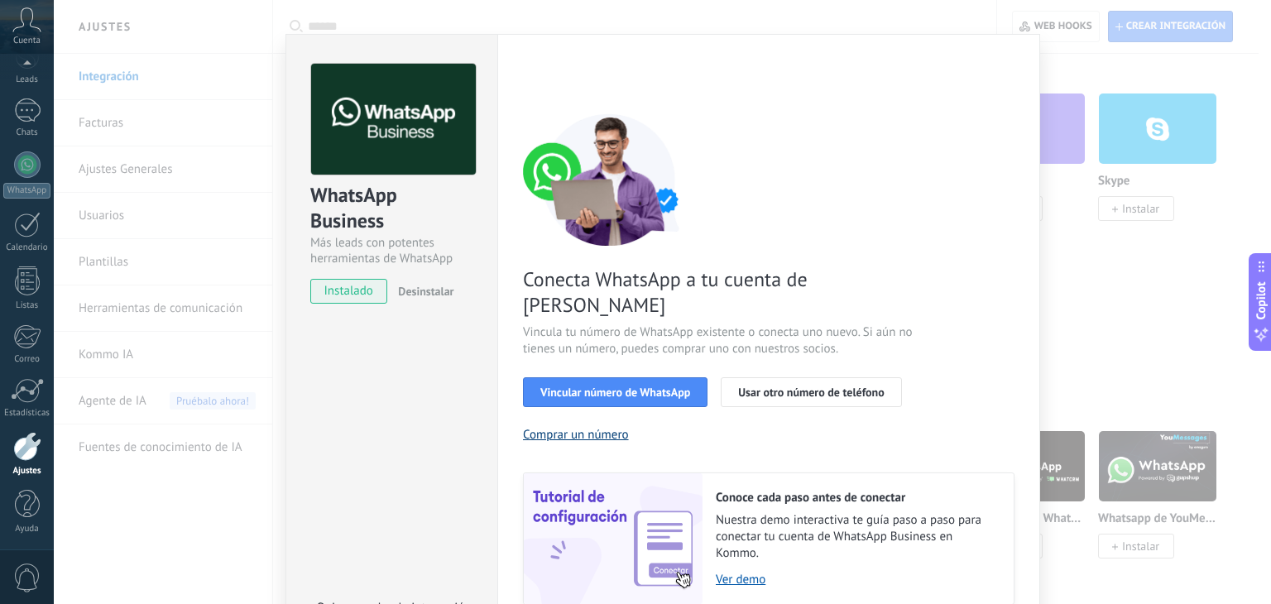
click at [578, 427] on button "Comprar un número" at bounding box center [576, 435] width 106 height 16
click at [605, 386] on span "Vincular número de WhatsApp" at bounding box center [615, 392] width 150 height 12
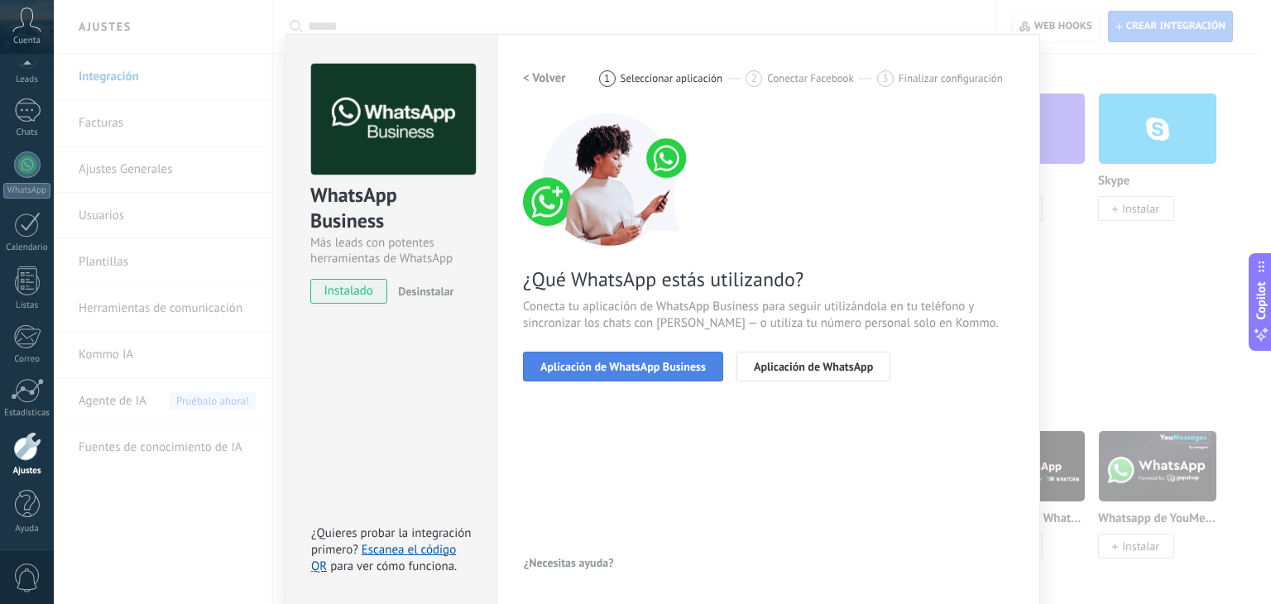
click at [606, 365] on span "Aplicación de WhatsApp Business" at bounding box center [622, 367] width 165 height 12
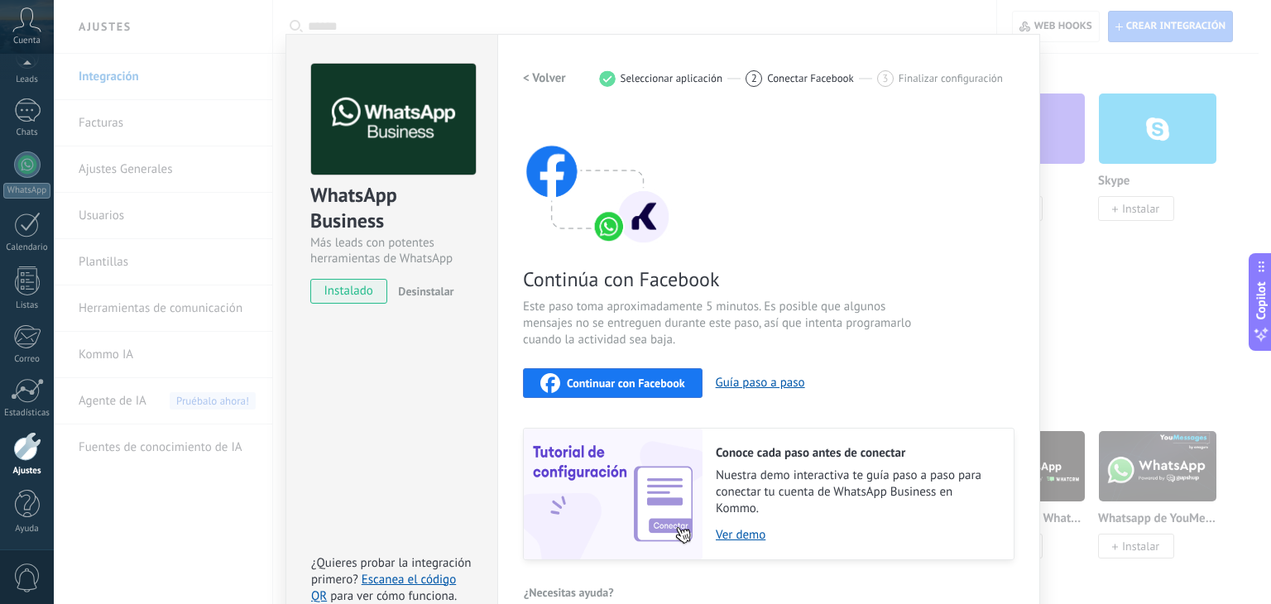
click at [598, 381] on span "Continuar con Facebook" at bounding box center [626, 383] width 118 height 12
